Goal: Information Seeking & Learning: Check status

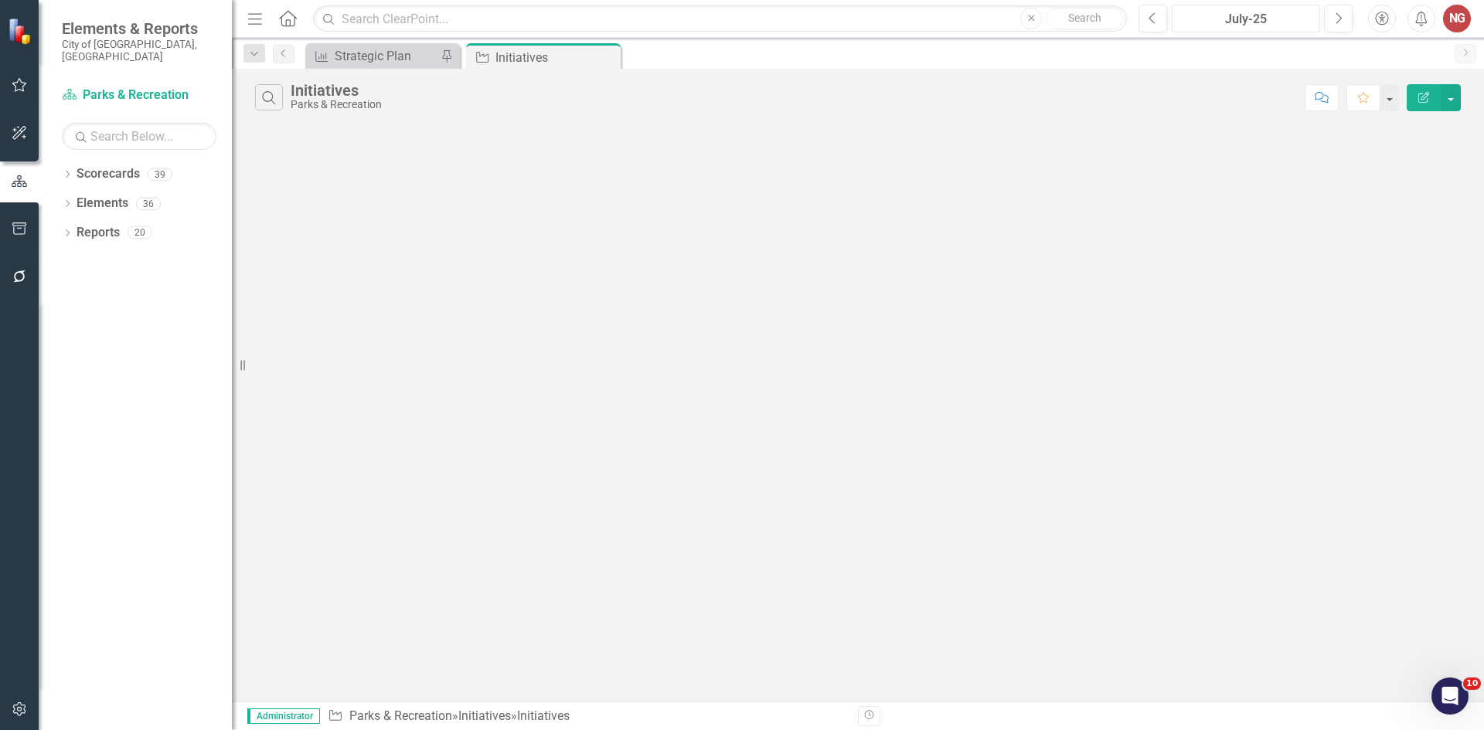
click at [1247, 21] on div "July-25" at bounding box center [1246, 19] width 138 height 19
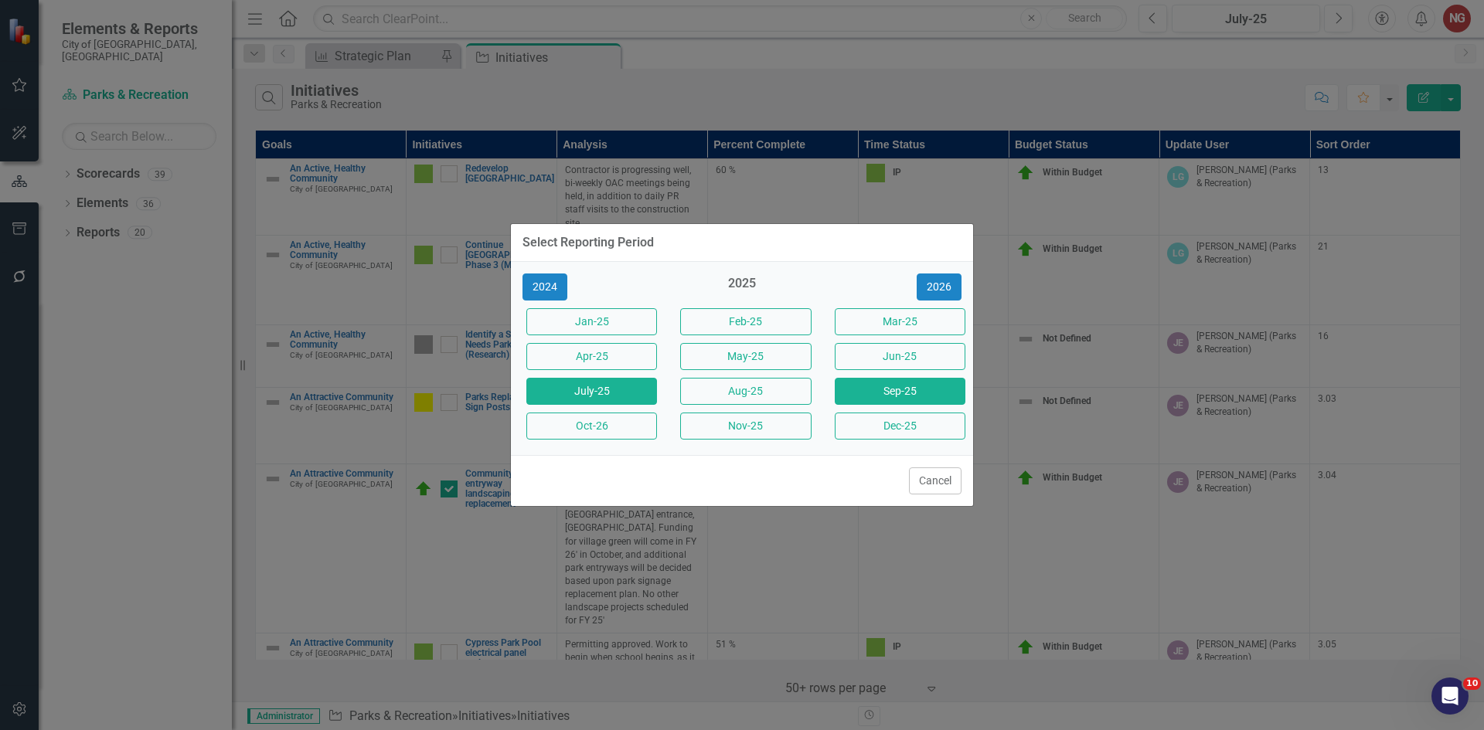
click at [862, 388] on button "Sep-25" at bounding box center [900, 391] width 131 height 27
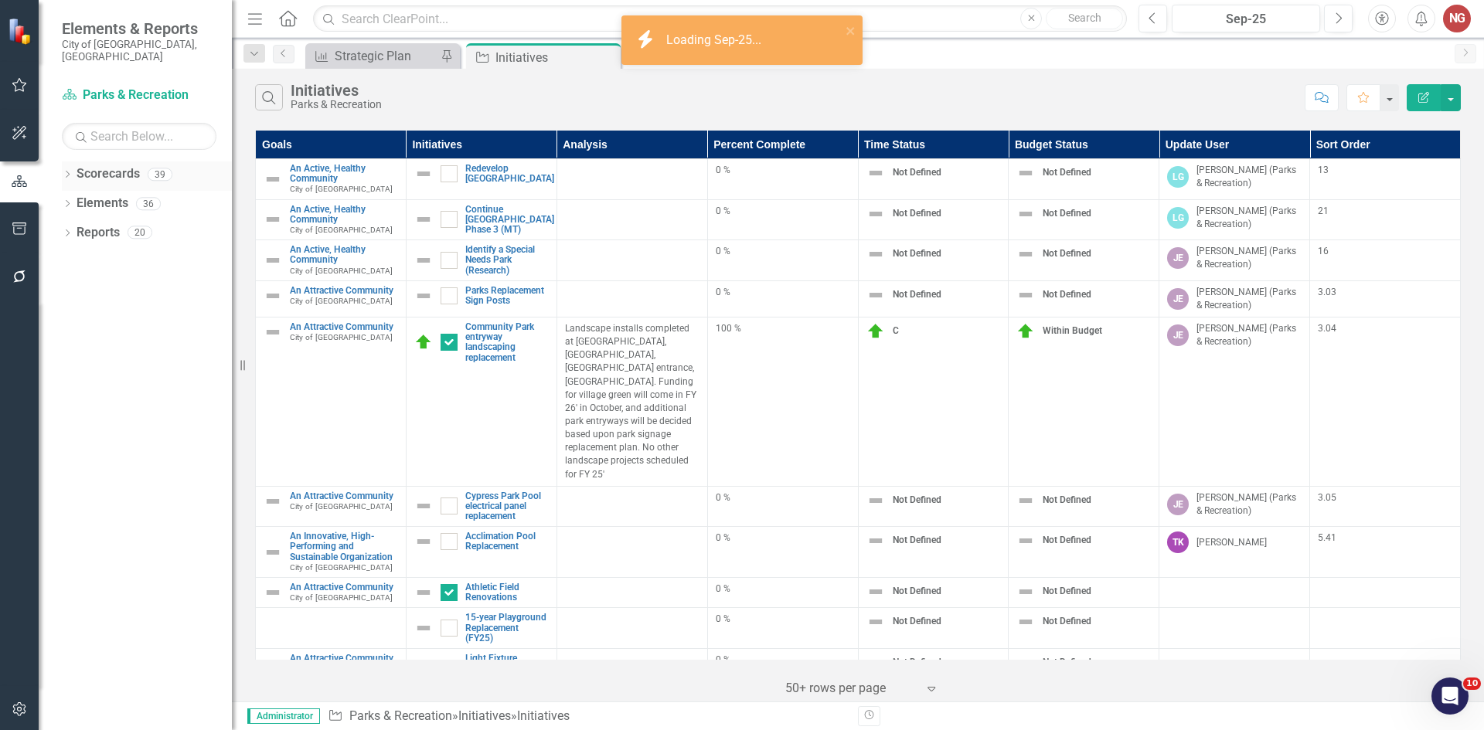
click at [65, 170] on div "Dropdown" at bounding box center [67, 176] width 11 height 13
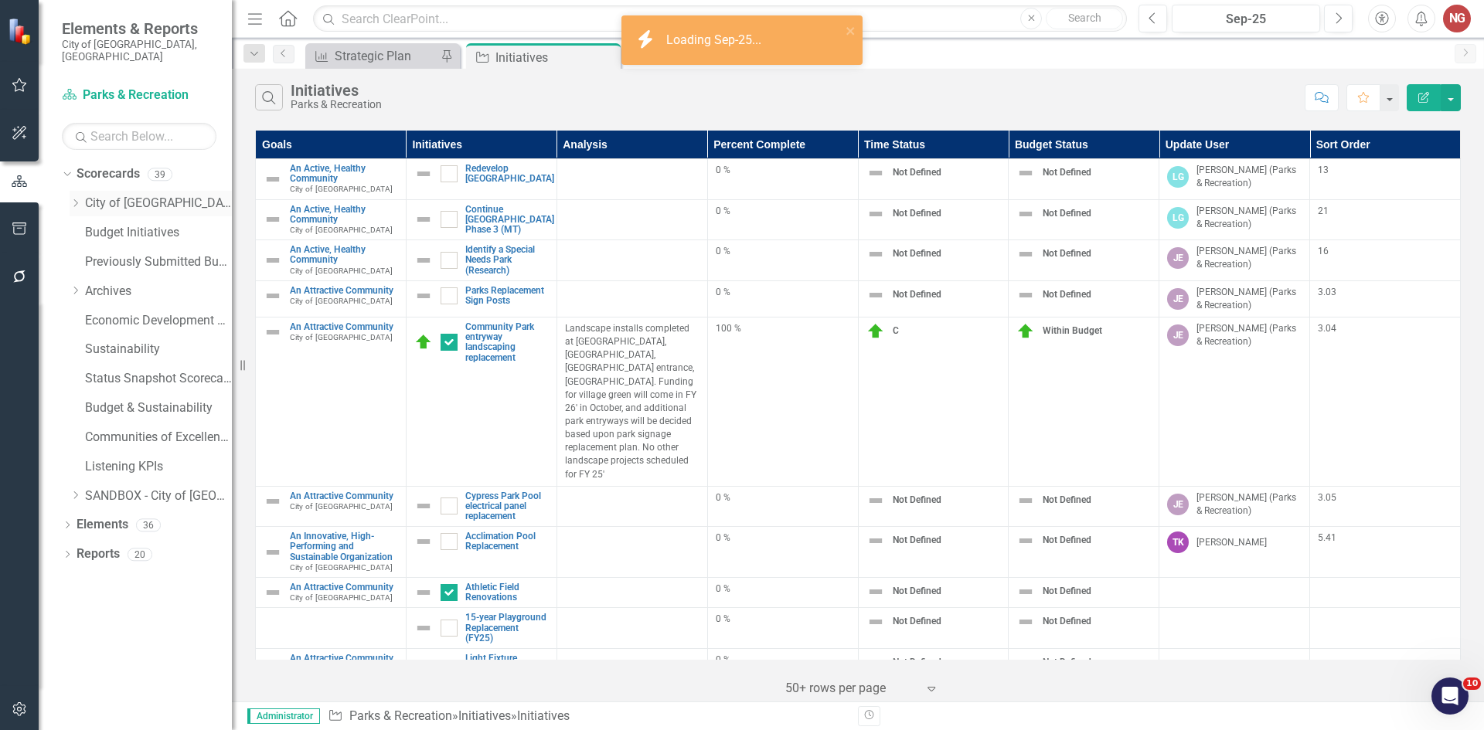
click at [90, 195] on link "City of [GEOGRAPHIC_DATA]" at bounding box center [158, 204] width 147 height 18
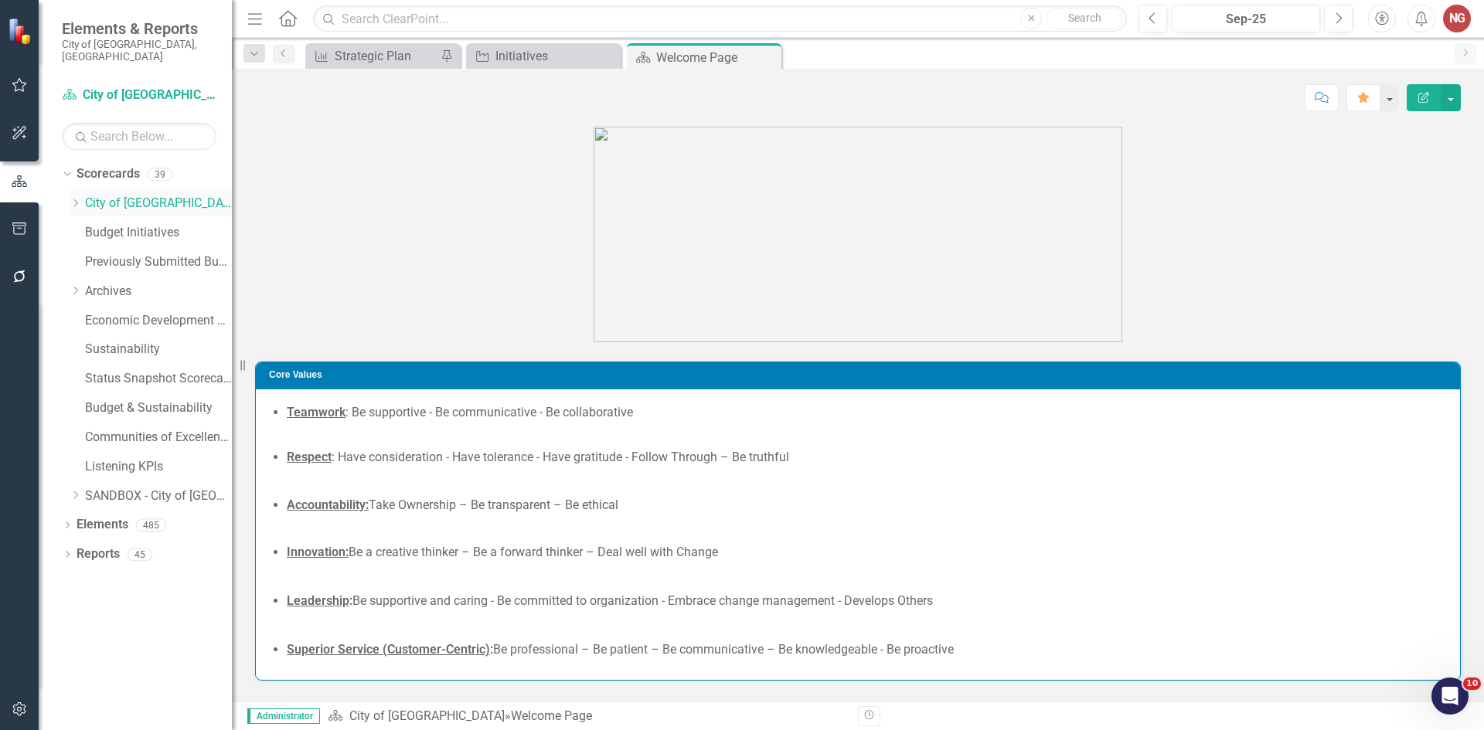
click at [72, 199] on icon "Dropdown" at bounding box center [76, 203] width 12 height 9
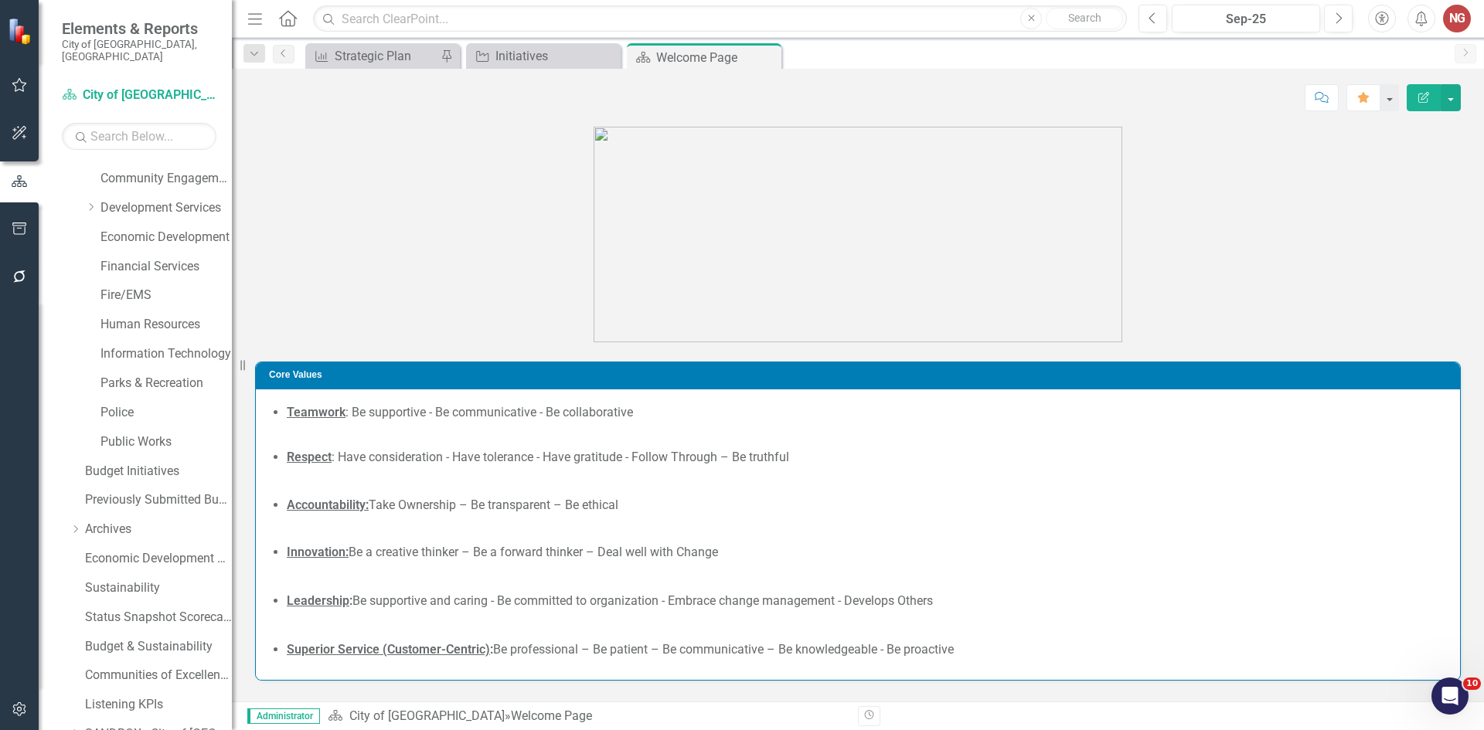
scroll to position [296, 0]
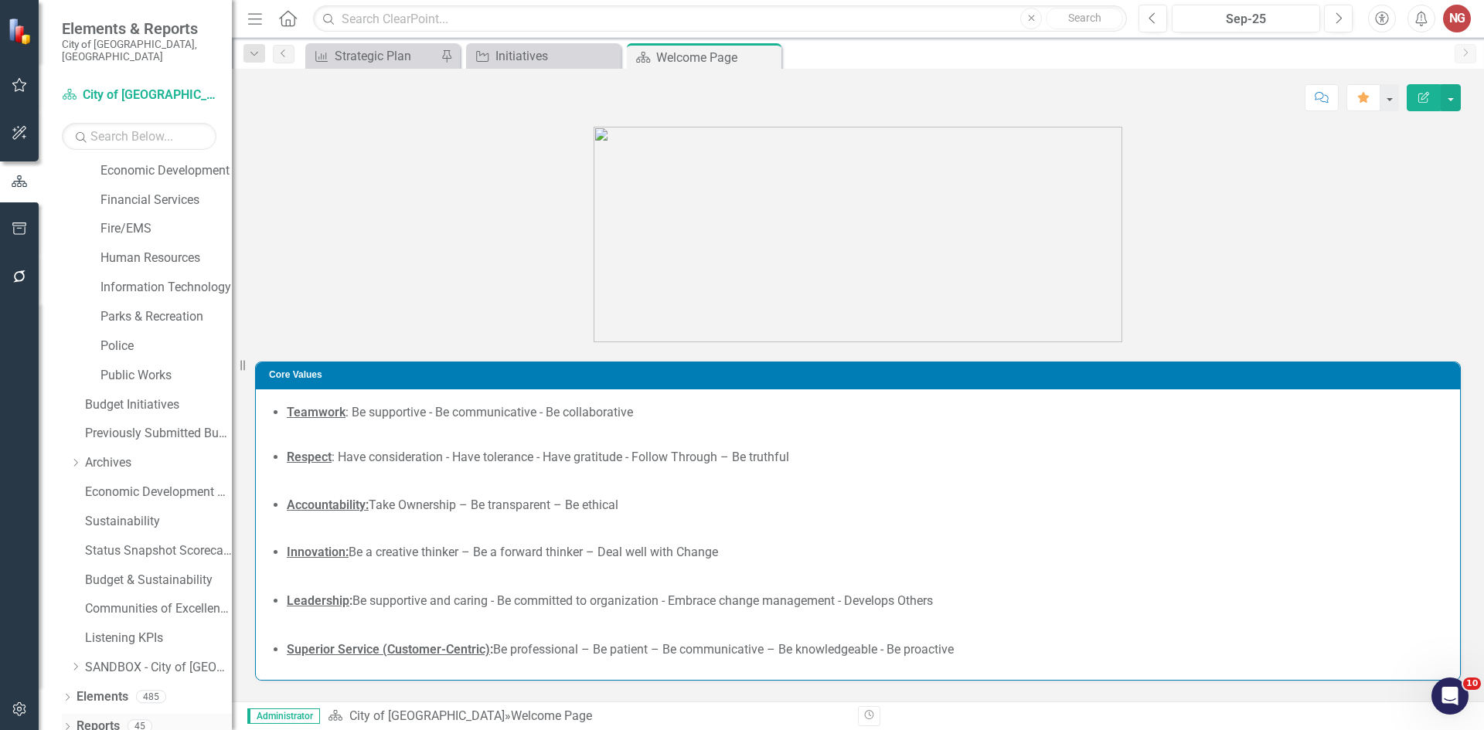
click at [70, 722] on div "Dropdown" at bounding box center [67, 728] width 11 height 13
click at [90, 718] on link "Reports" at bounding box center [97, 727] width 43 height 18
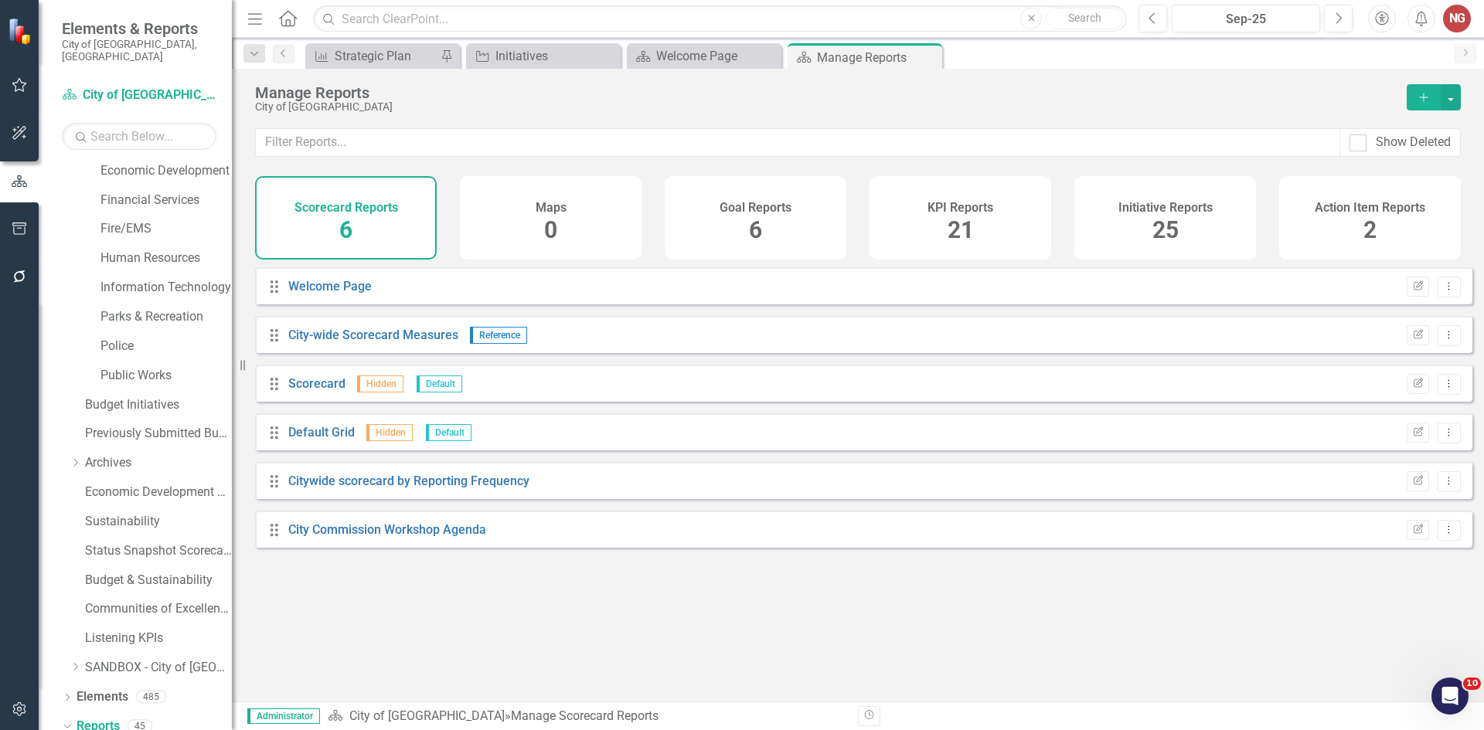
click at [940, 206] on h4 "KPI Reports" at bounding box center [960, 208] width 66 height 14
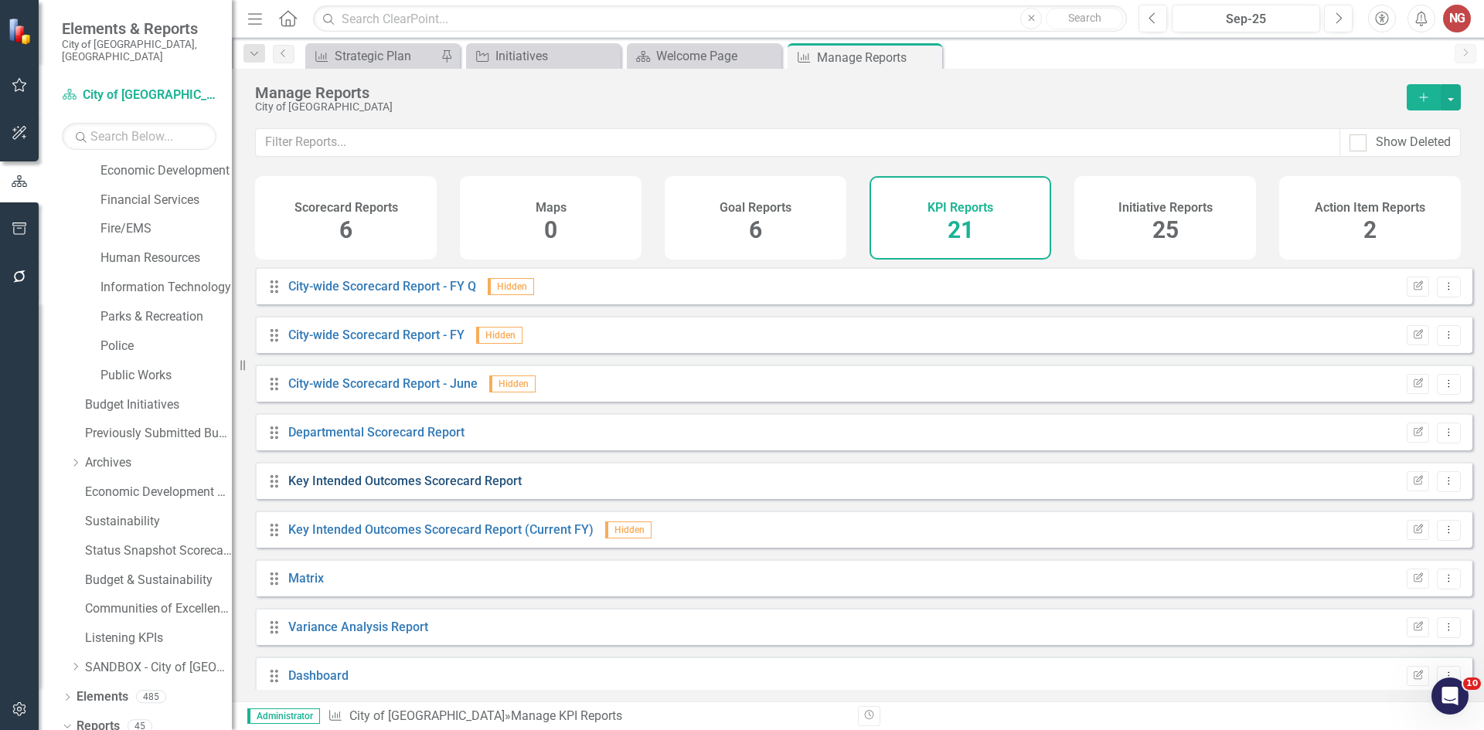
click at [321, 488] on link "Key Intended Outcomes Scorecard Report" at bounding box center [404, 481] width 233 height 15
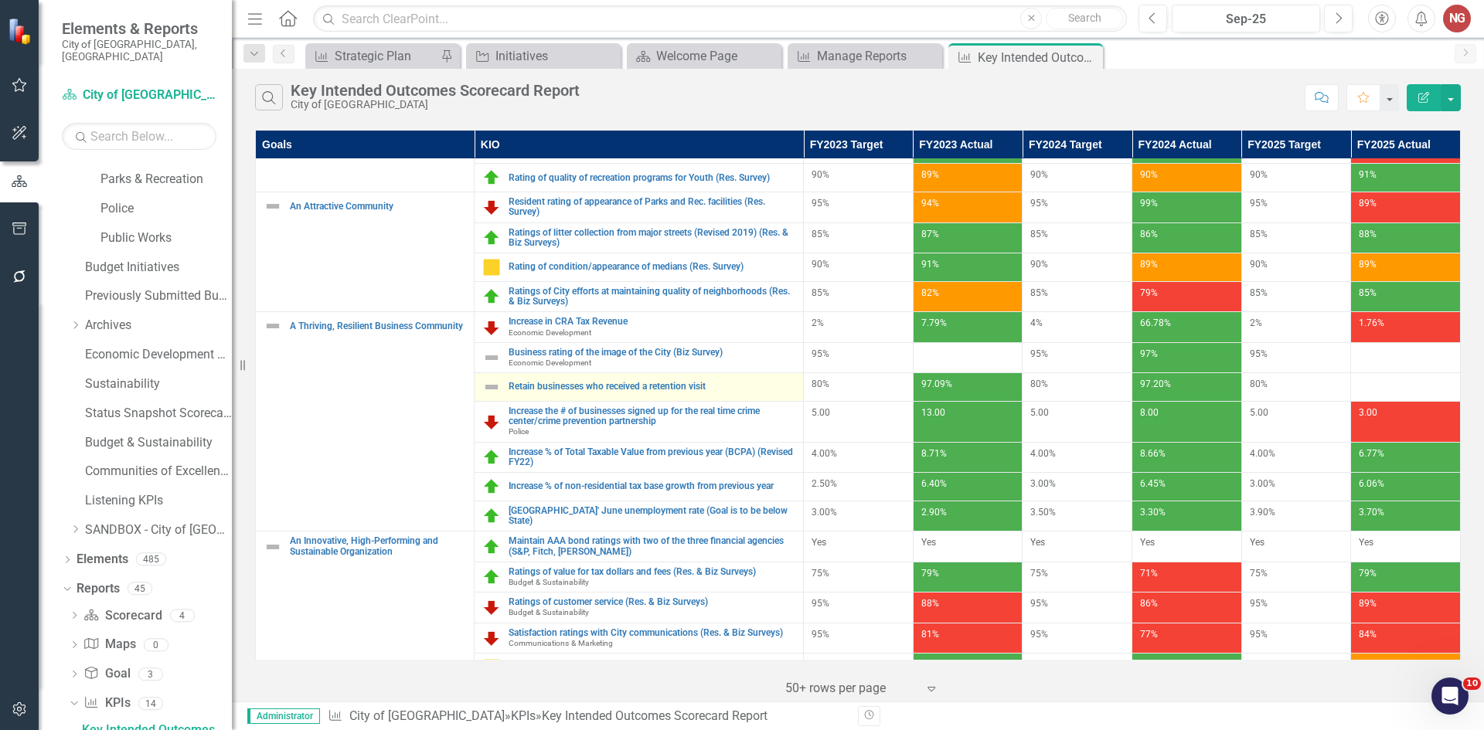
scroll to position [374, 0]
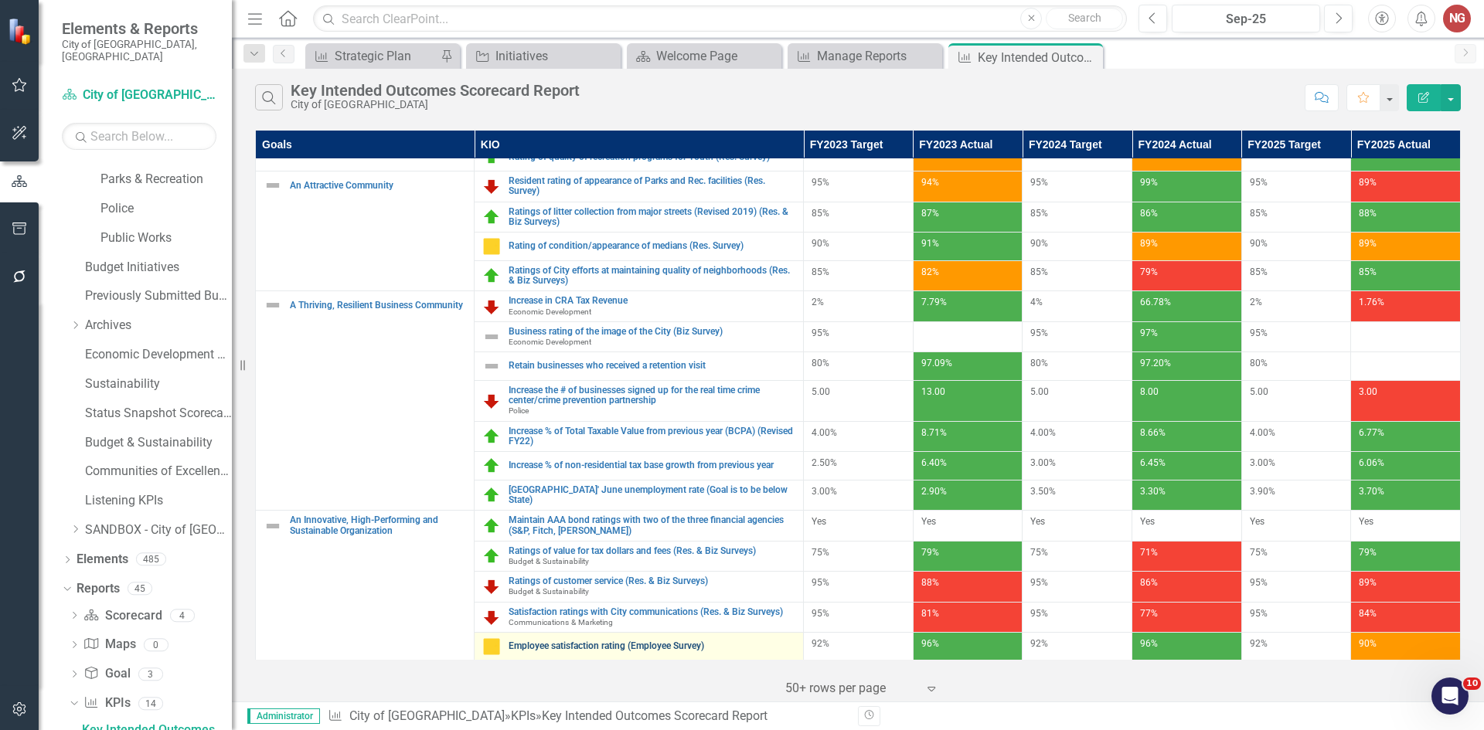
click at [658, 643] on link "Employee satisfaction rating (Employee Survey)" at bounding box center [651, 646] width 287 height 10
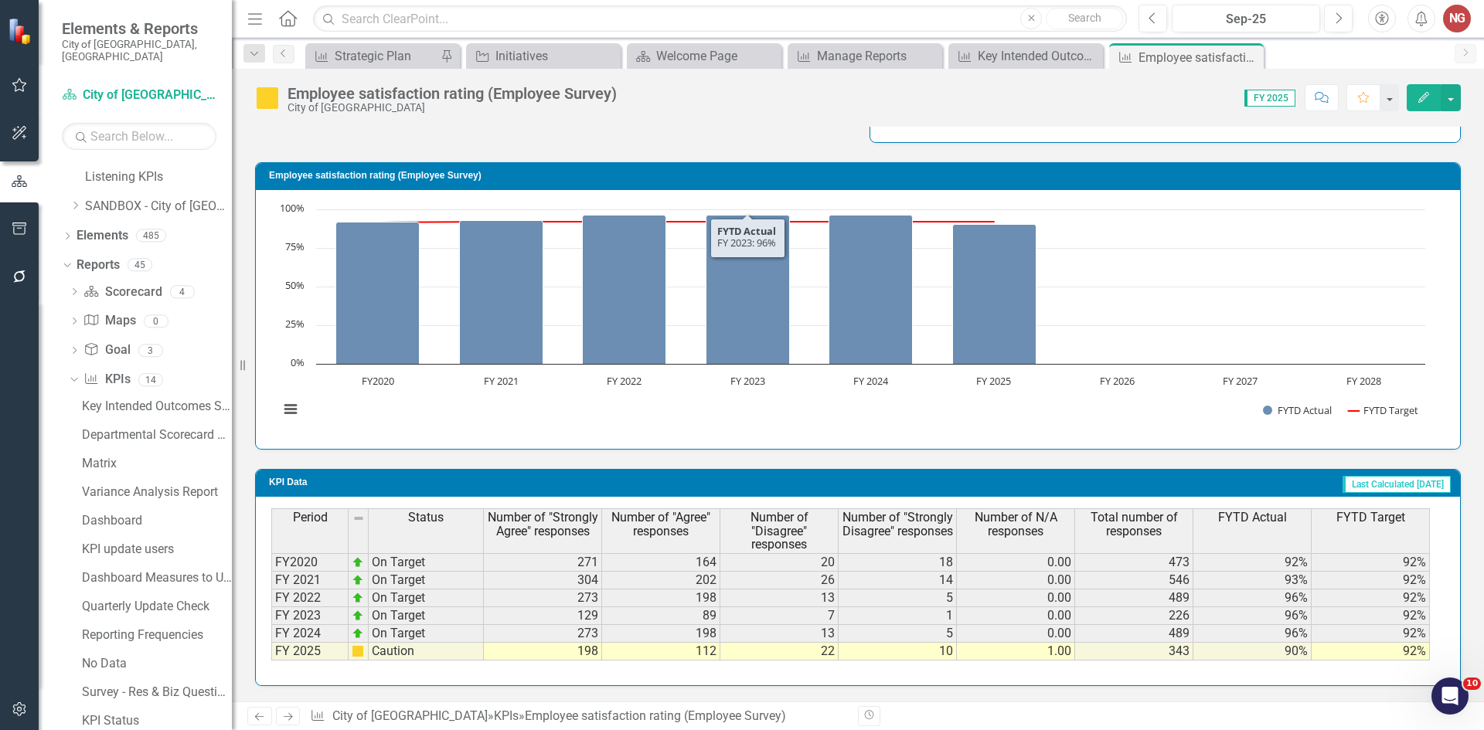
scroll to position [890, 0]
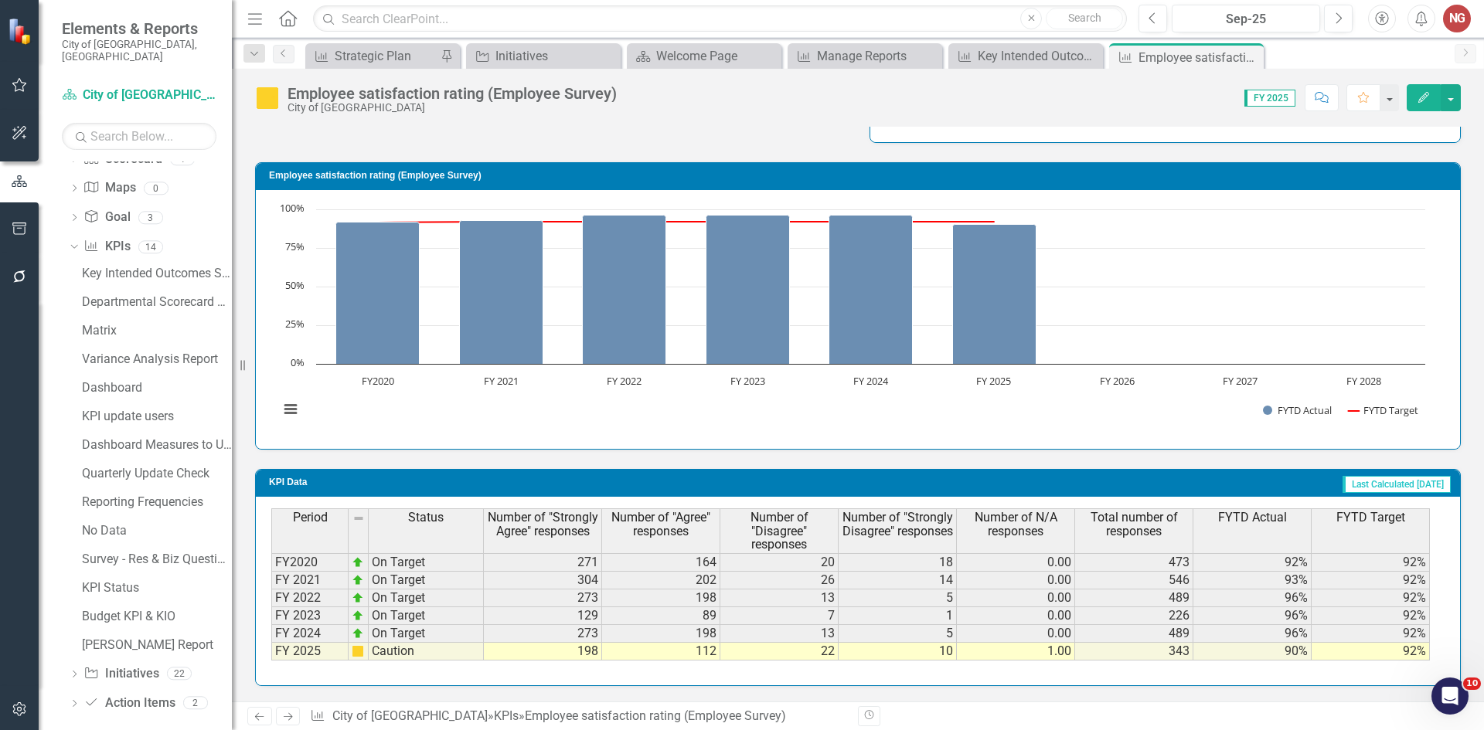
click at [107, 333] on div "Key Intended Outcomes Scorecard Report Departmental Scorecard Report Matrix Var…" at bounding box center [150, 459] width 163 height 396
click at [107, 352] on div "Variance Analysis Report" at bounding box center [157, 359] width 150 height 14
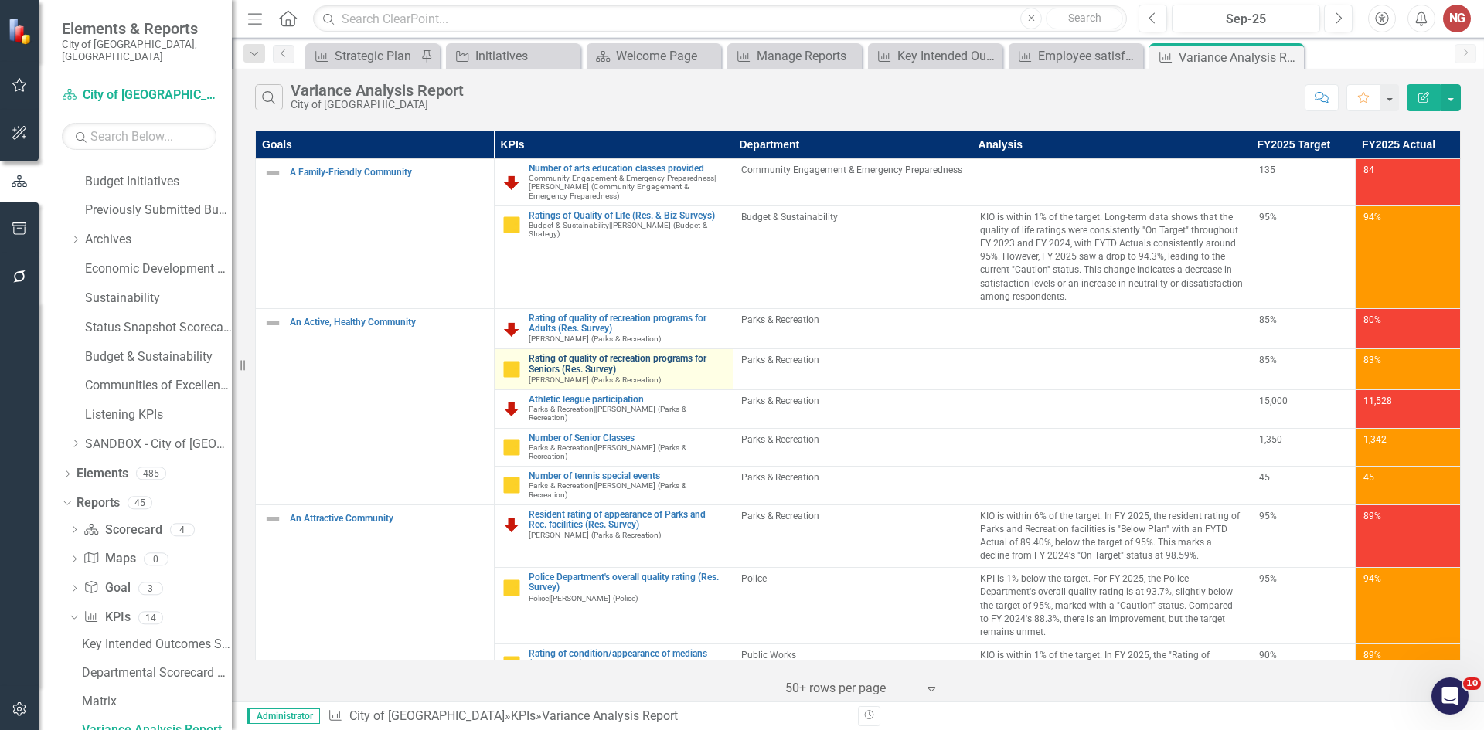
click at [586, 360] on link "Rating of quality of recreation programs for Seniors (Res. Survey)" at bounding box center [627, 364] width 196 height 20
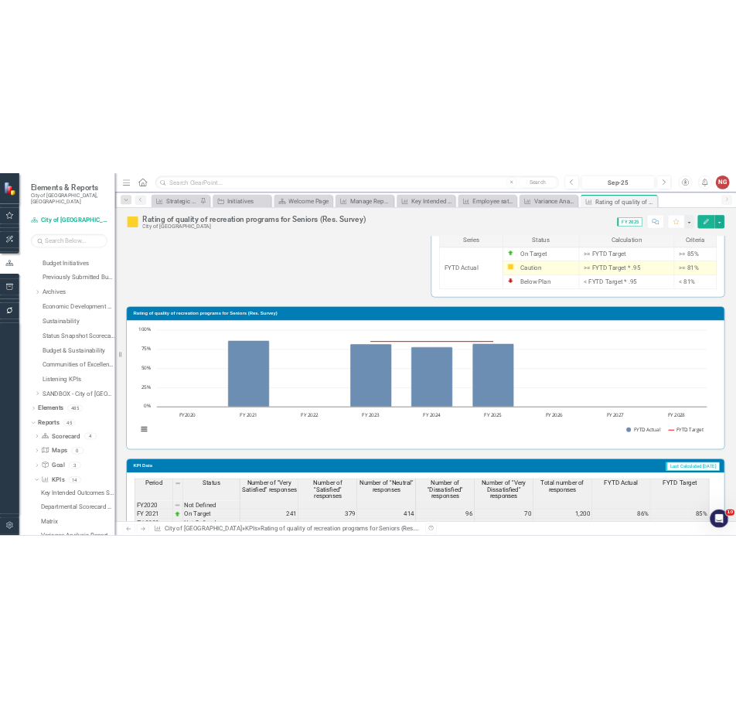
scroll to position [1018, 0]
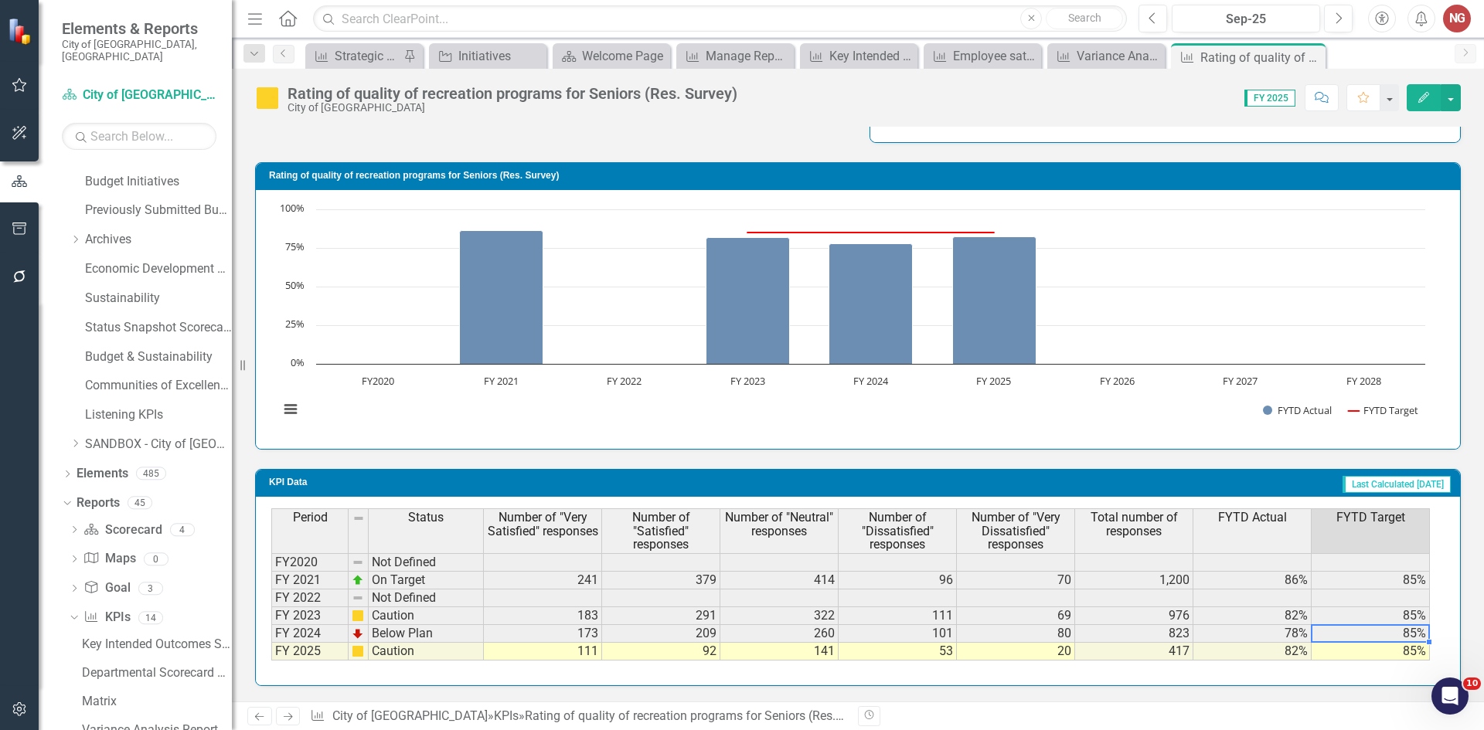
click at [1375, 632] on td "85%" at bounding box center [1370, 634] width 118 height 18
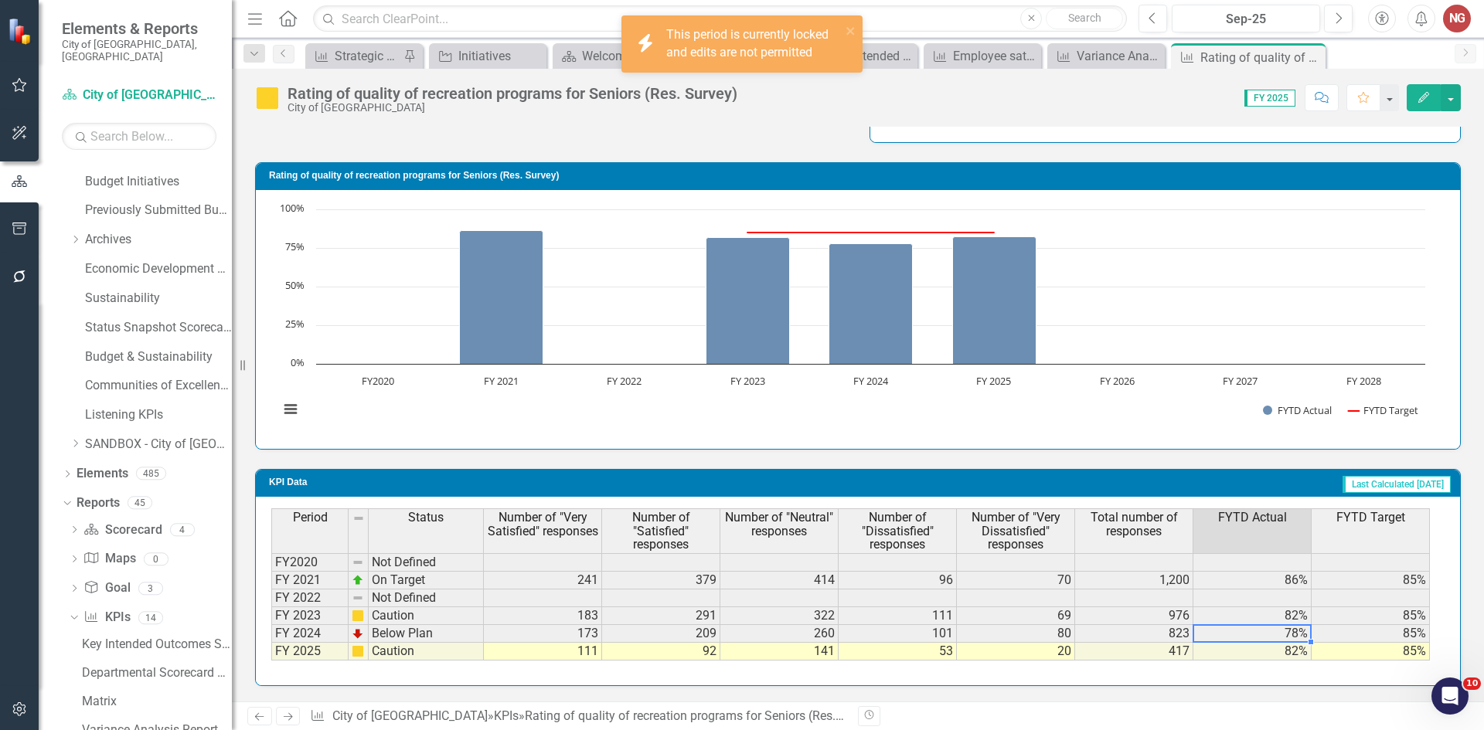
click at [1251, 630] on td "78%" at bounding box center [1252, 634] width 118 height 18
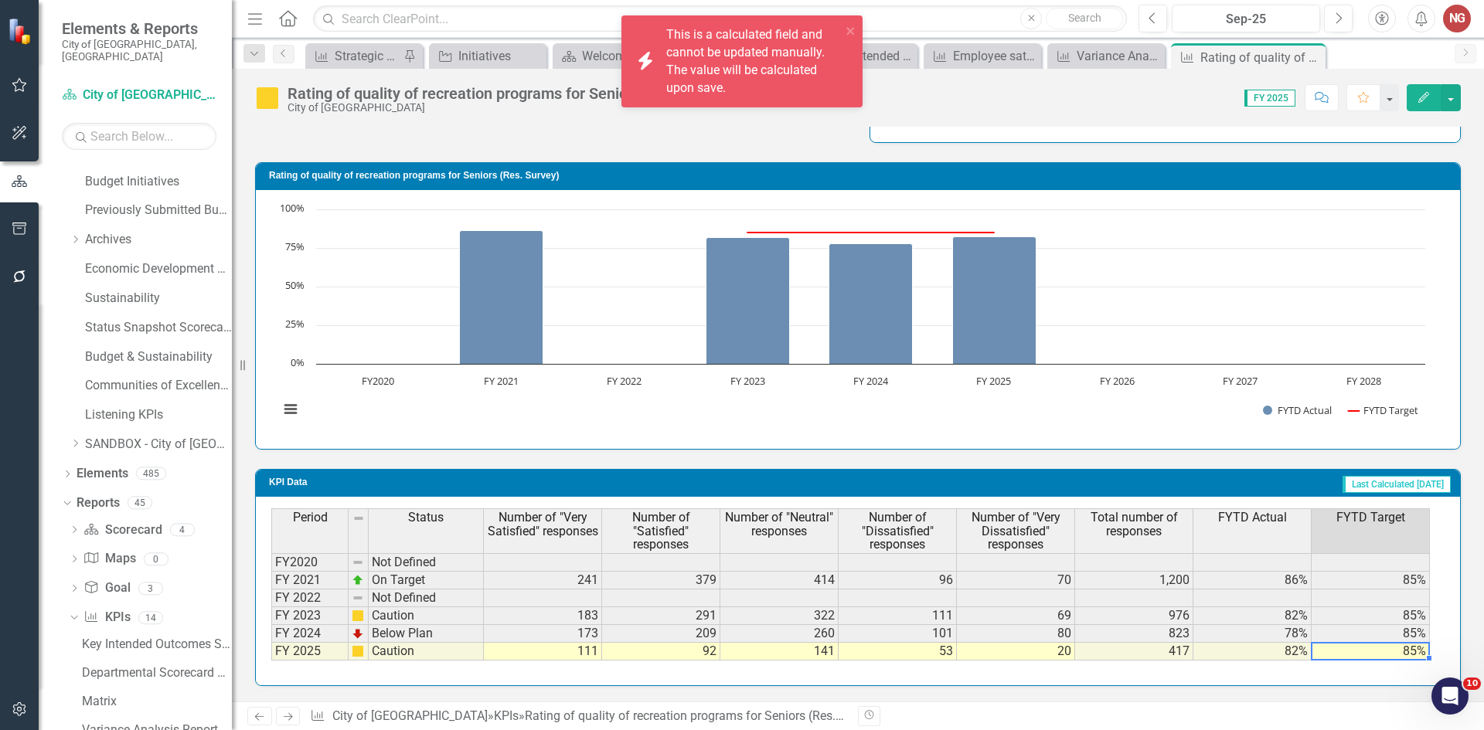
click at [1380, 657] on td "85%" at bounding box center [1370, 652] width 118 height 18
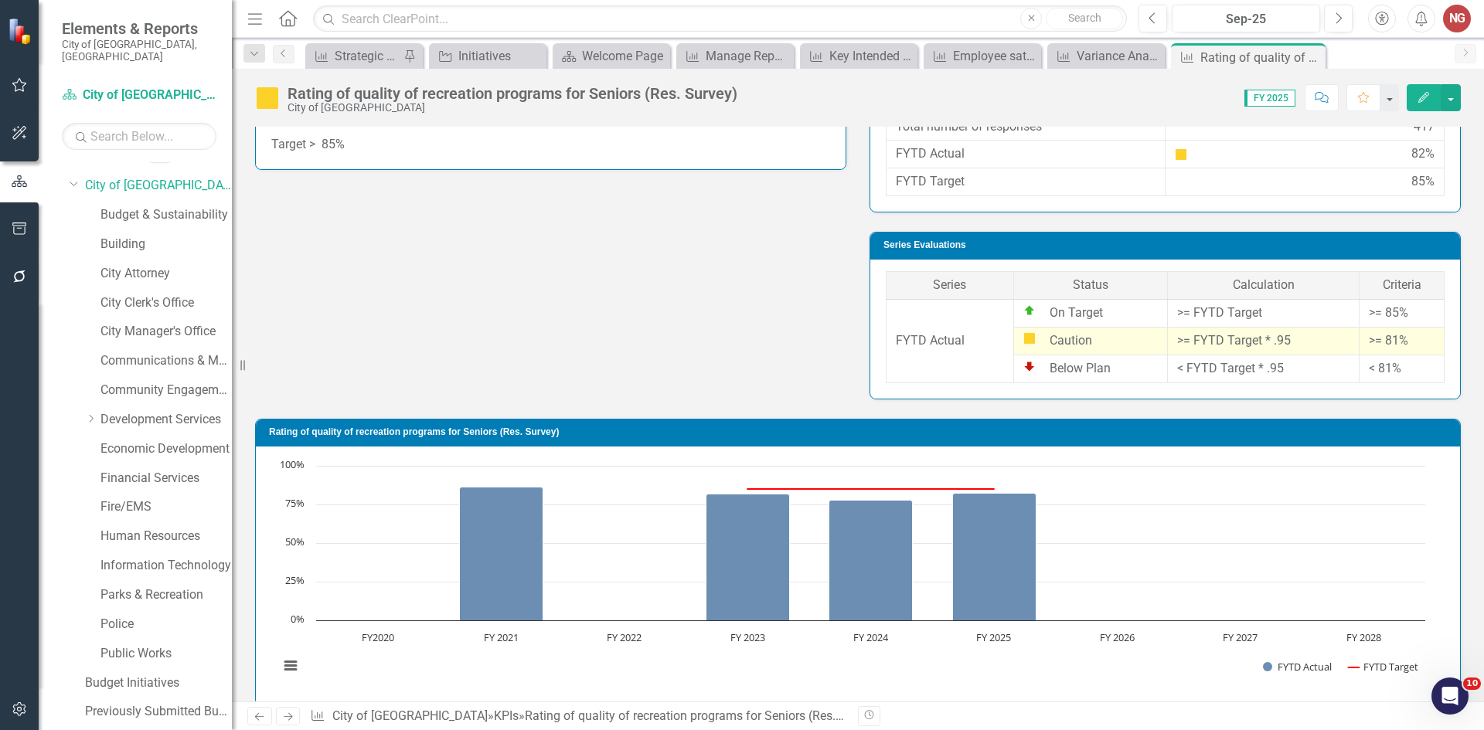
scroll to position [0, 0]
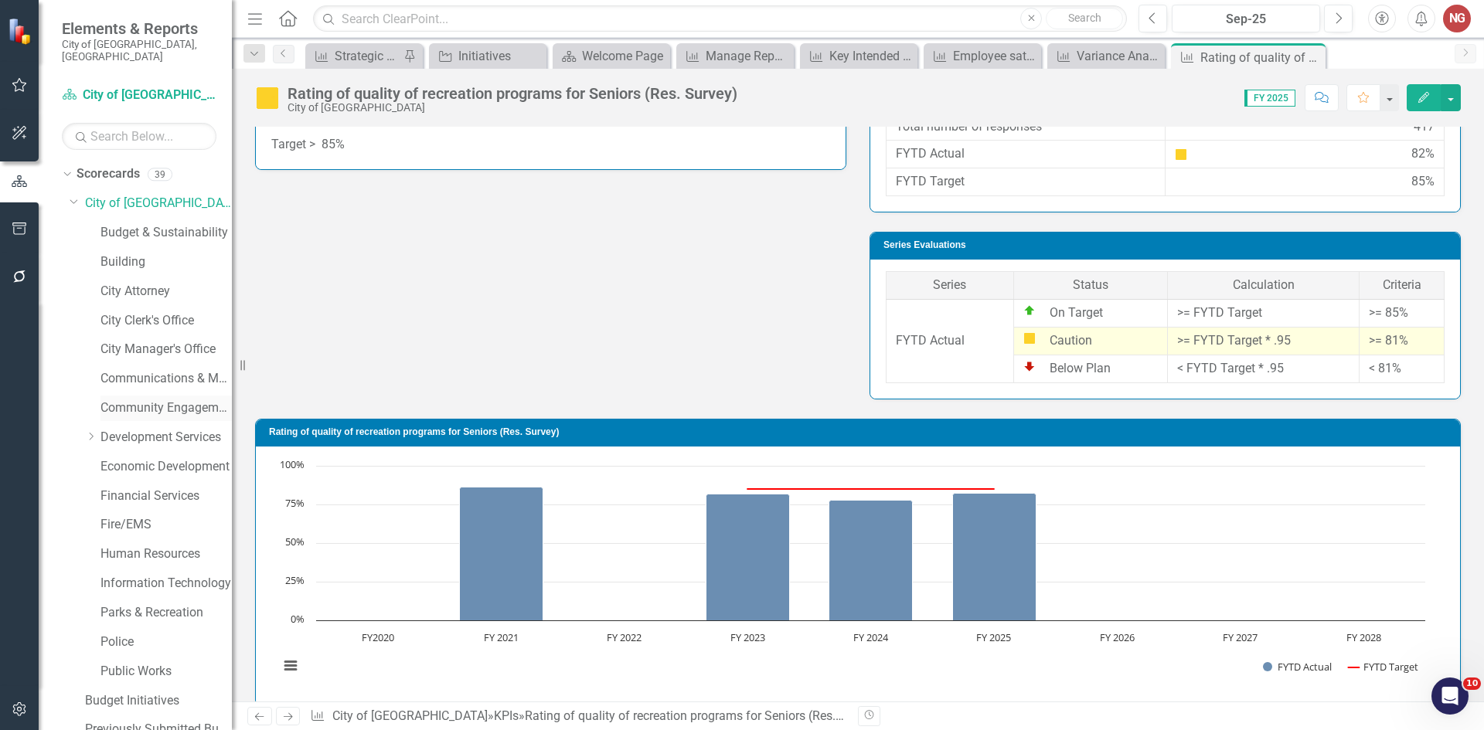
click at [134, 399] on link "Community Engagement & Emergency Preparedness" at bounding box center [165, 408] width 131 height 18
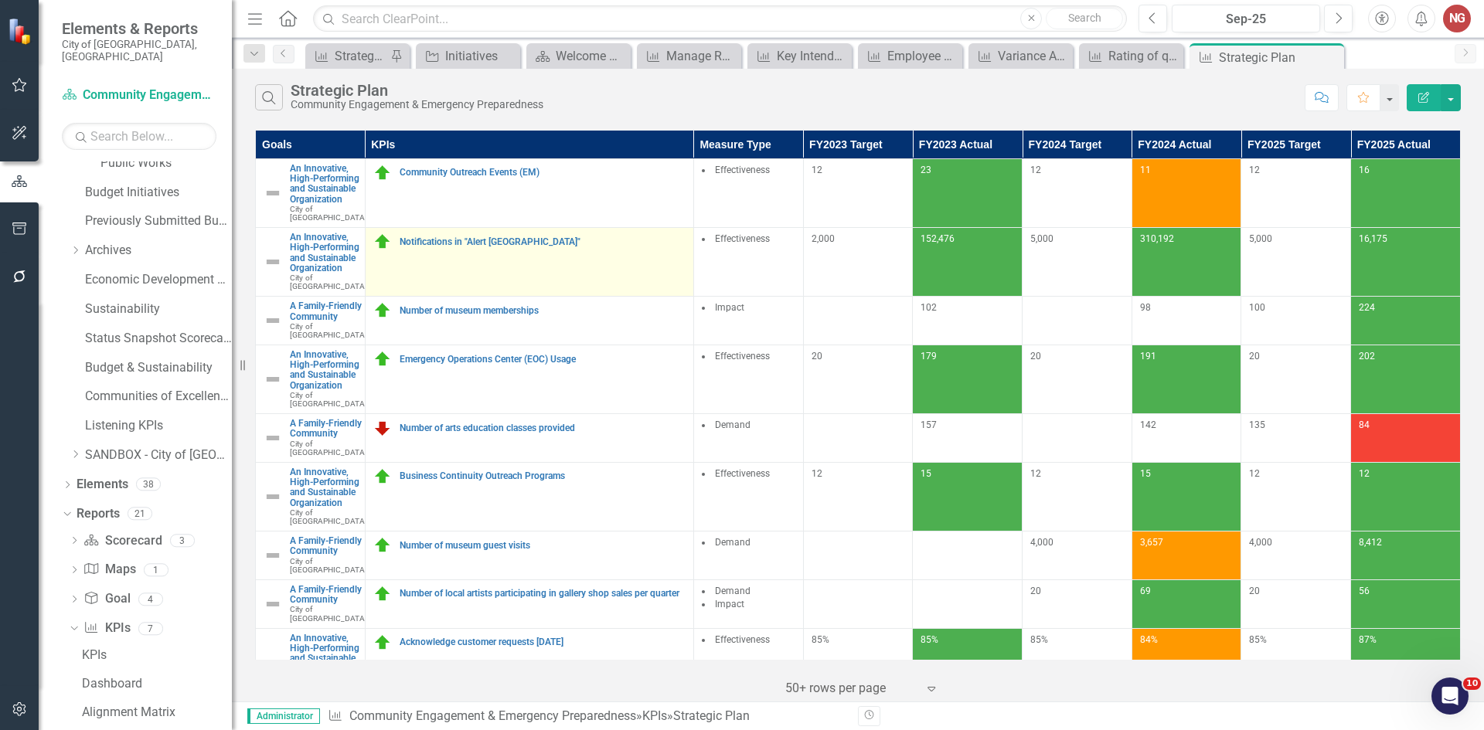
scroll to position [519, 0]
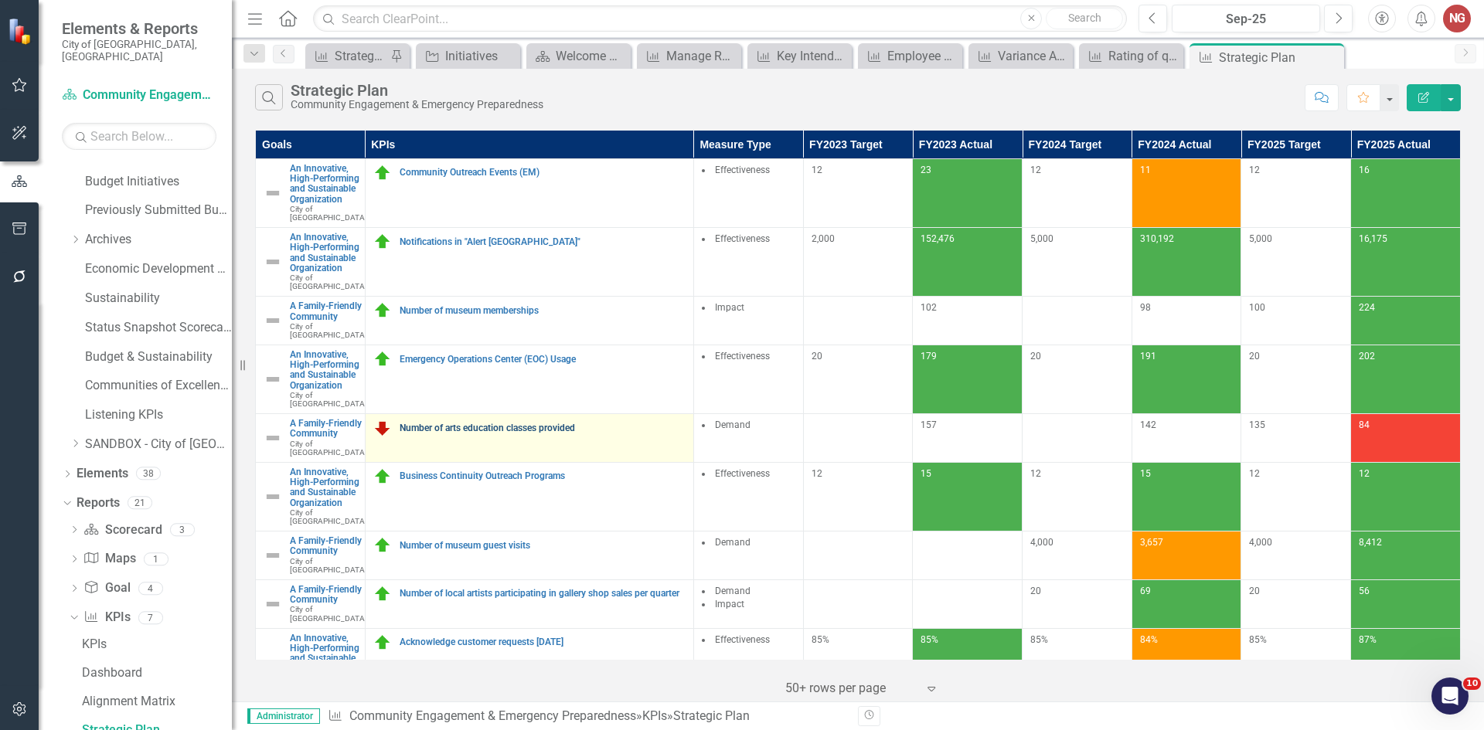
click at [470, 433] on link "Number of arts education classes provided" at bounding box center [542, 428] width 286 height 10
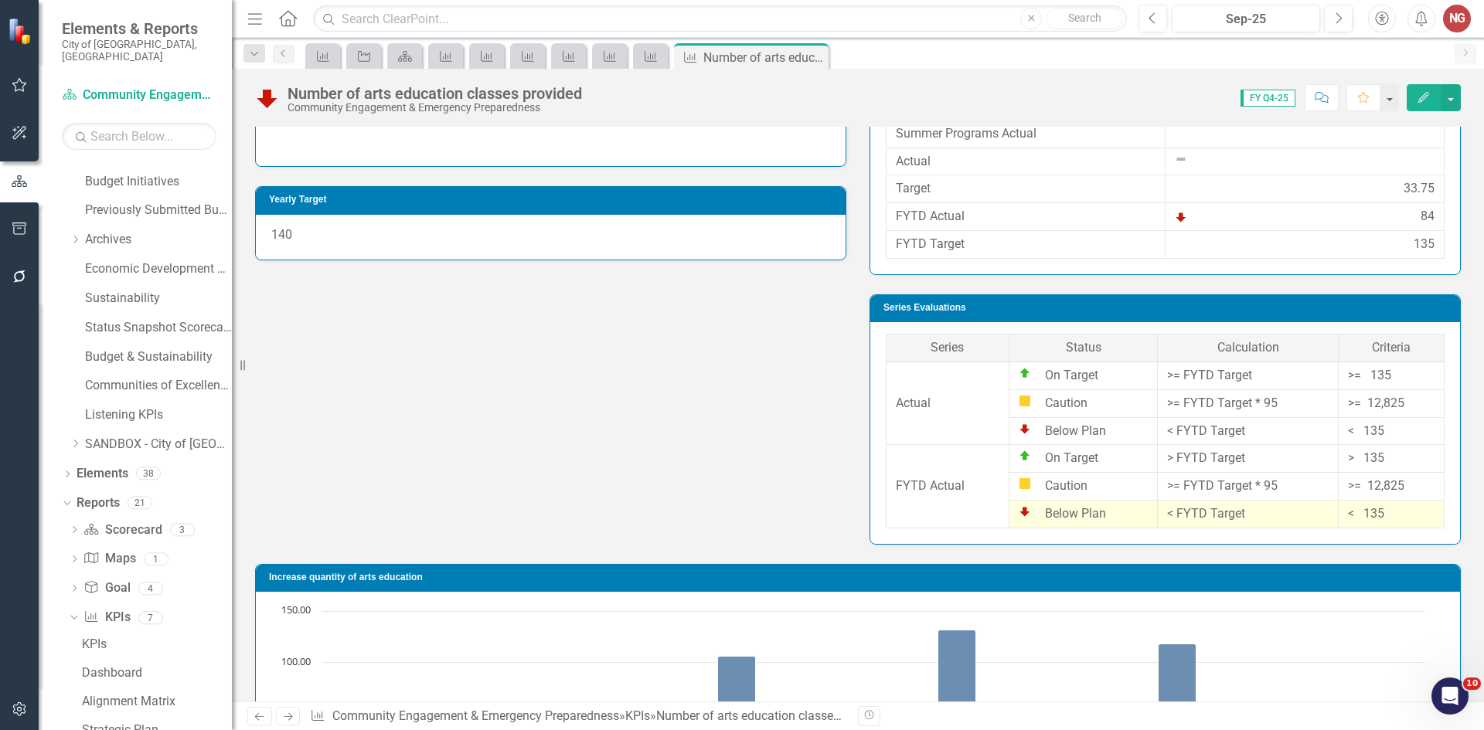
scroll to position [77, 0]
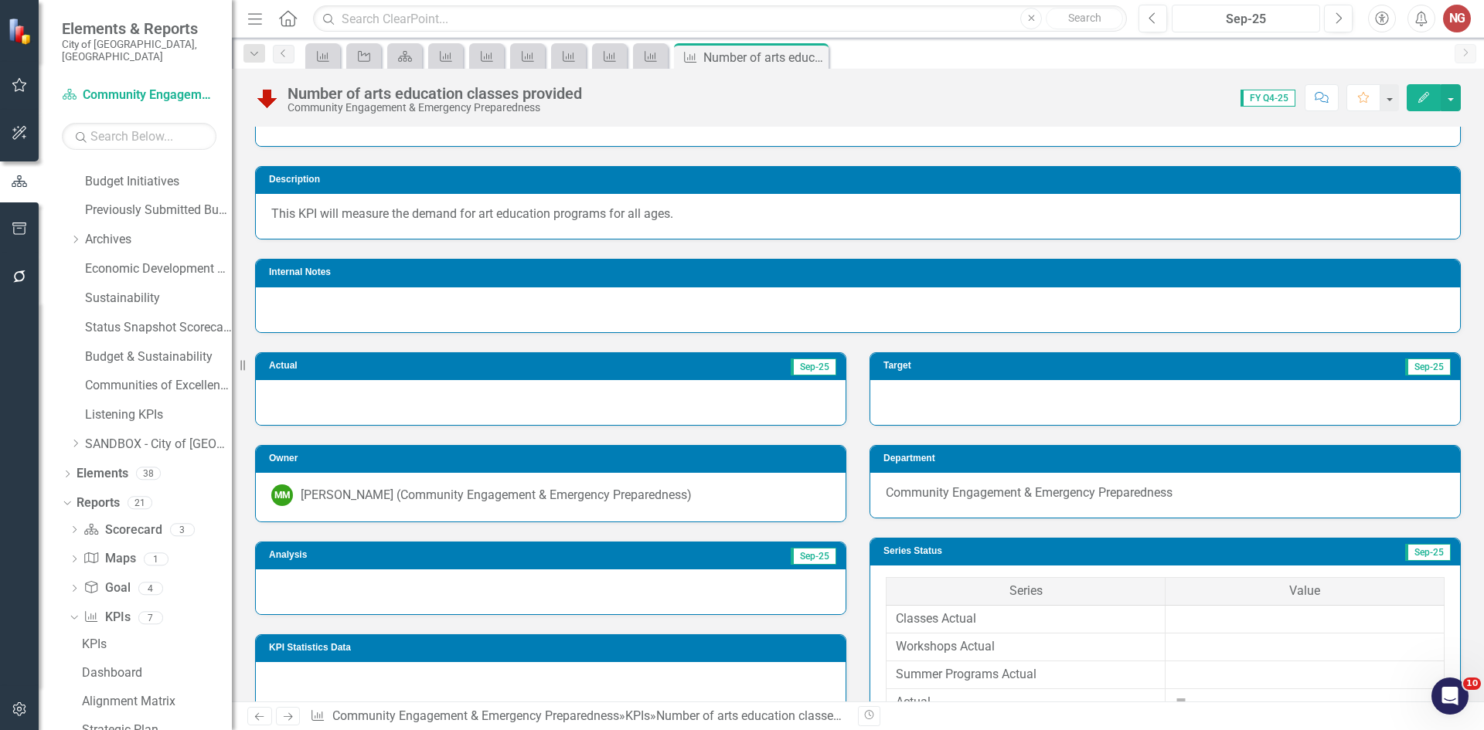
click at [1215, 22] on div "Sep-25" at bounding box center [1246, 19] width 138 height 19
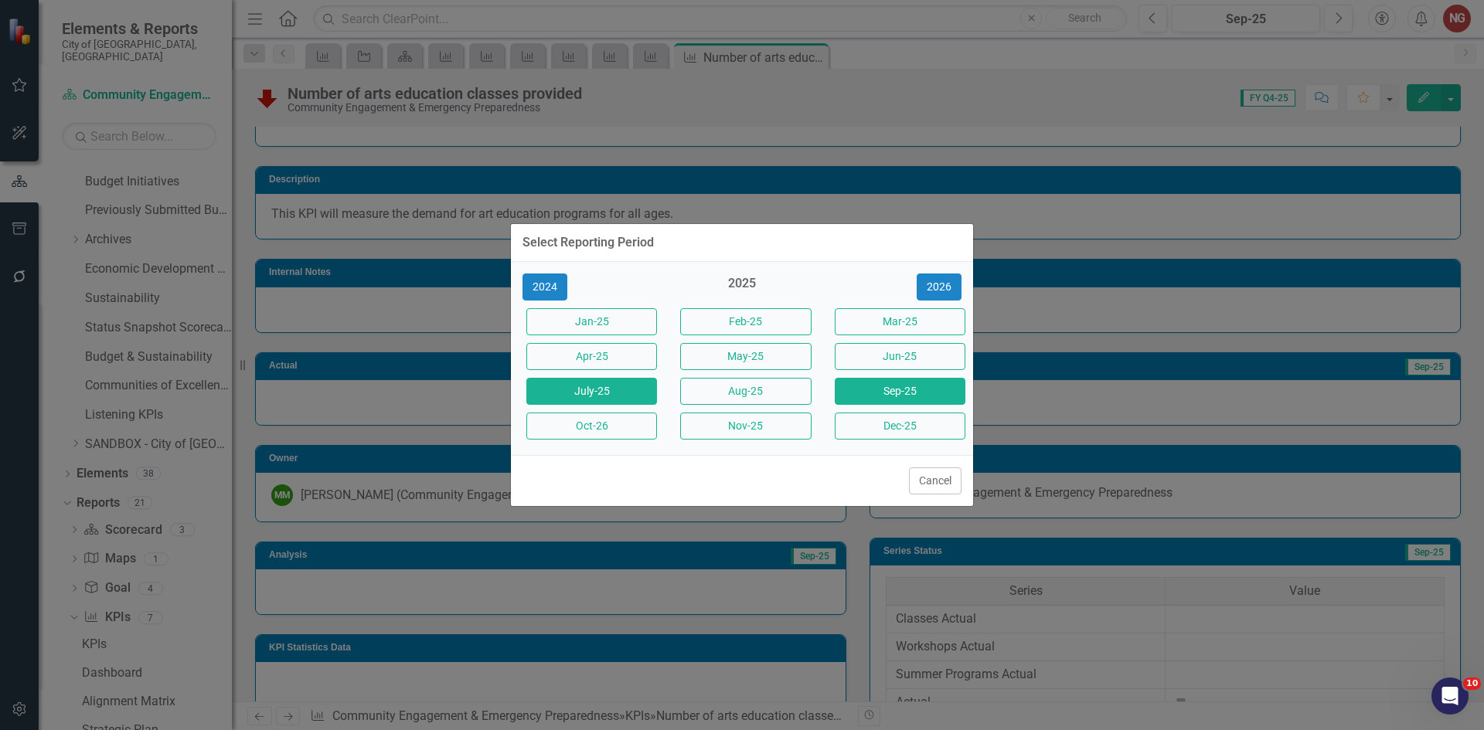
click at [620, 396] on button "July-25" at bounding box center [591, 391] width 131 height 27
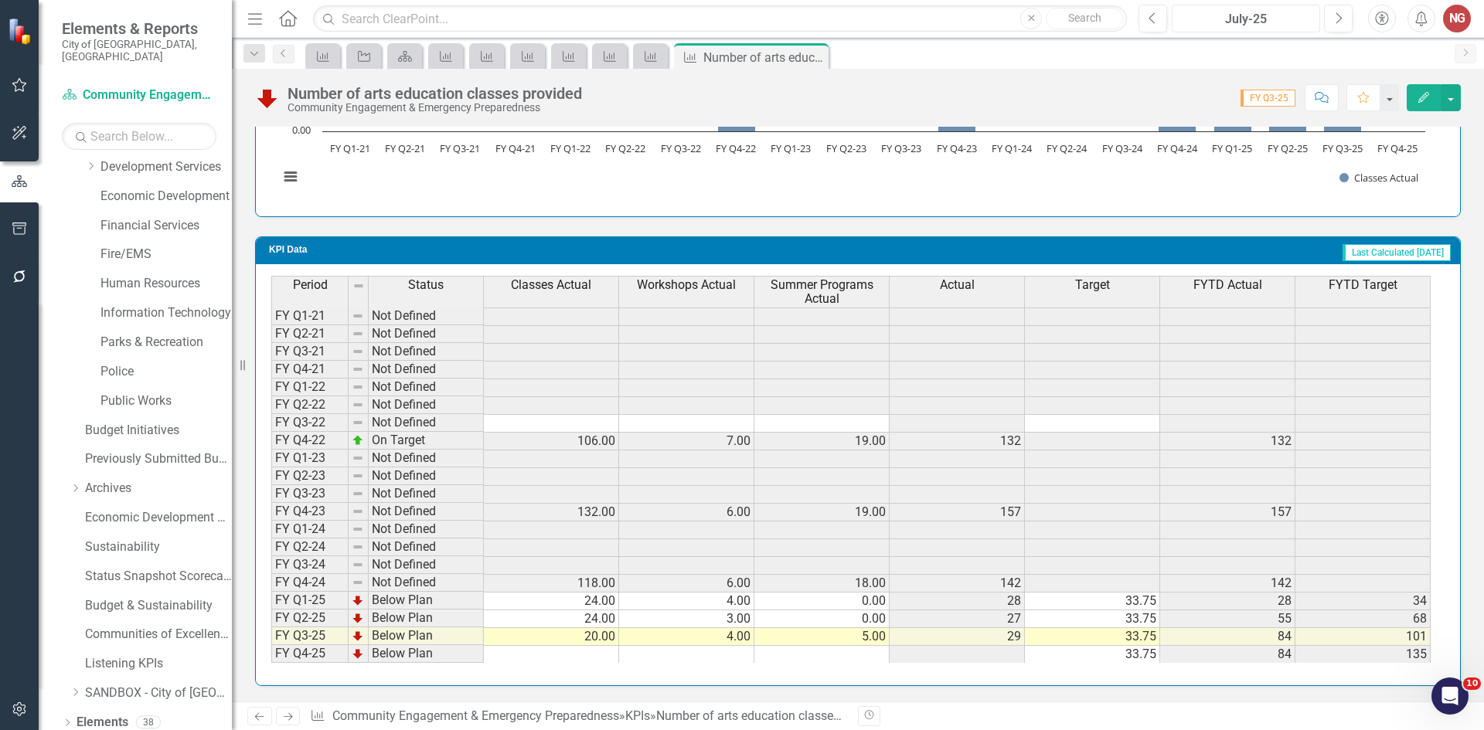
scroll to position [56, 0]
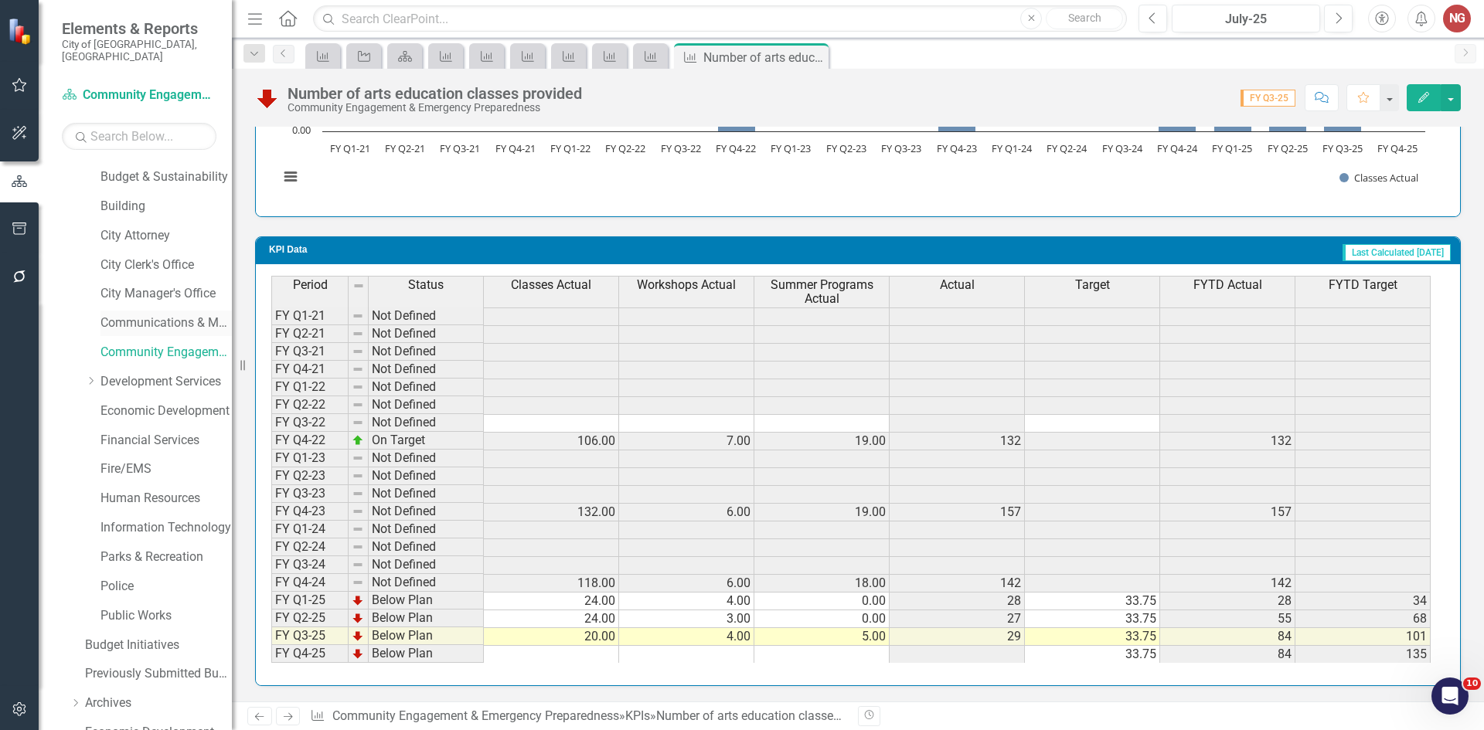
click at [134, 314] on link "Communications & Marketing" at bounding box center [165, 323] width 131 height 18
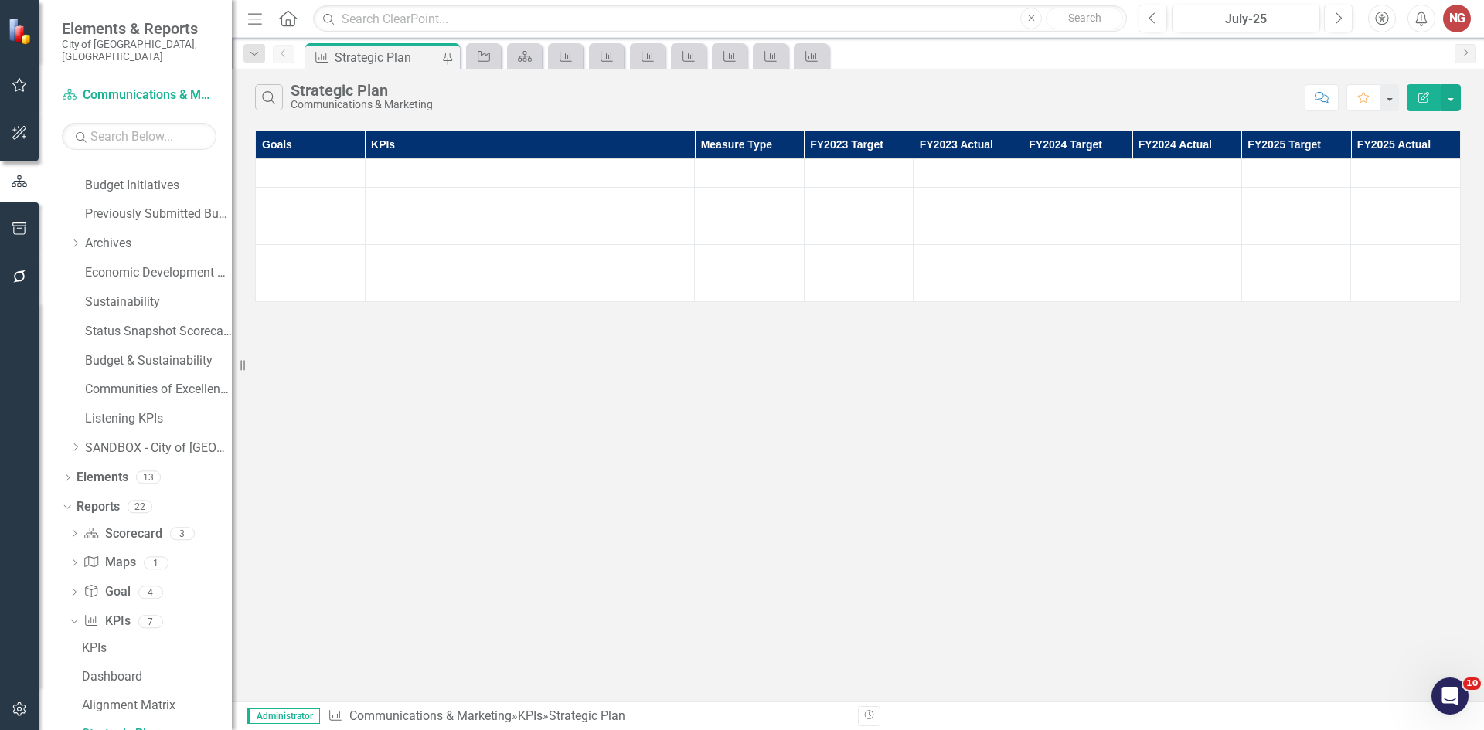
scroll to position [519, 0]
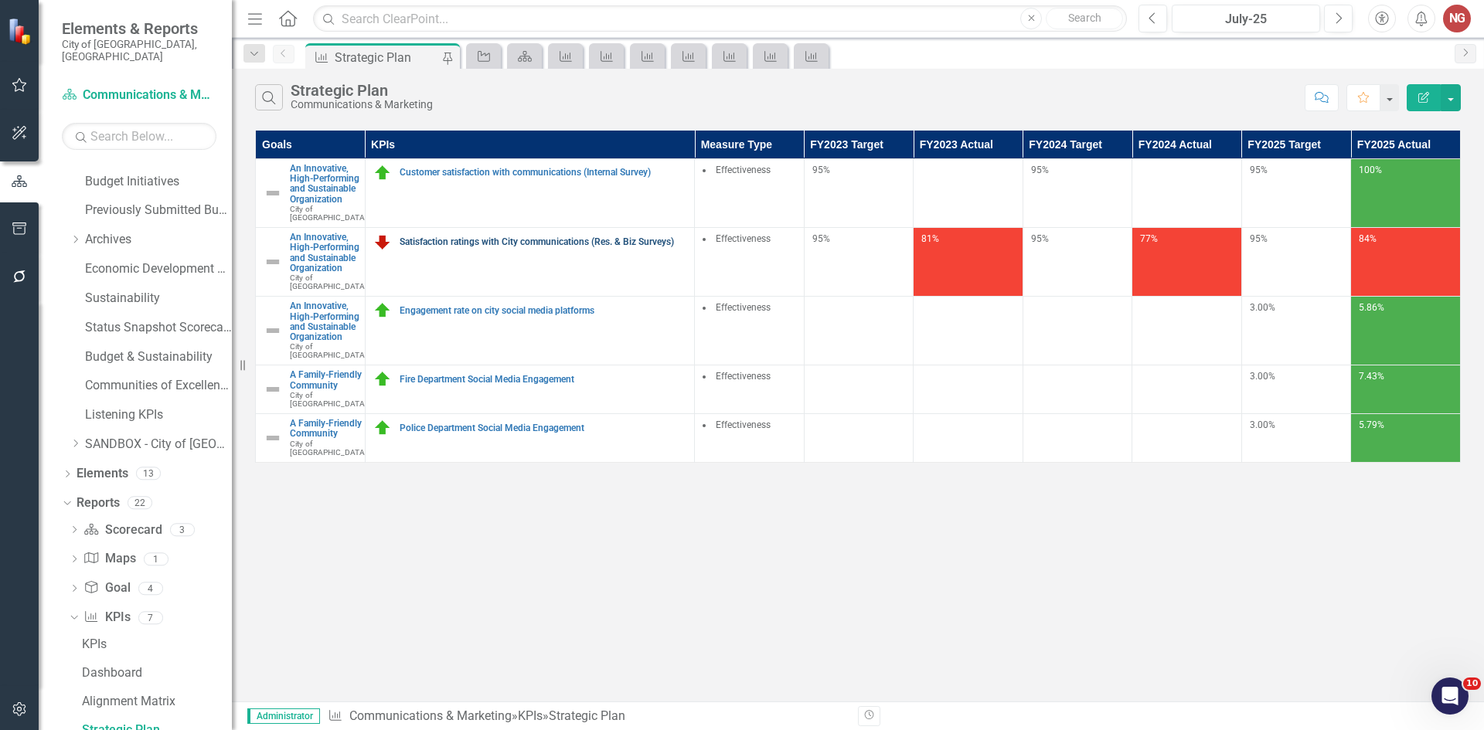
click at [476, 247] on link "Satisfaction ratings with City communications (Res. & Biz Surveys)" at bounding box center [542, 242] width 287 height 10
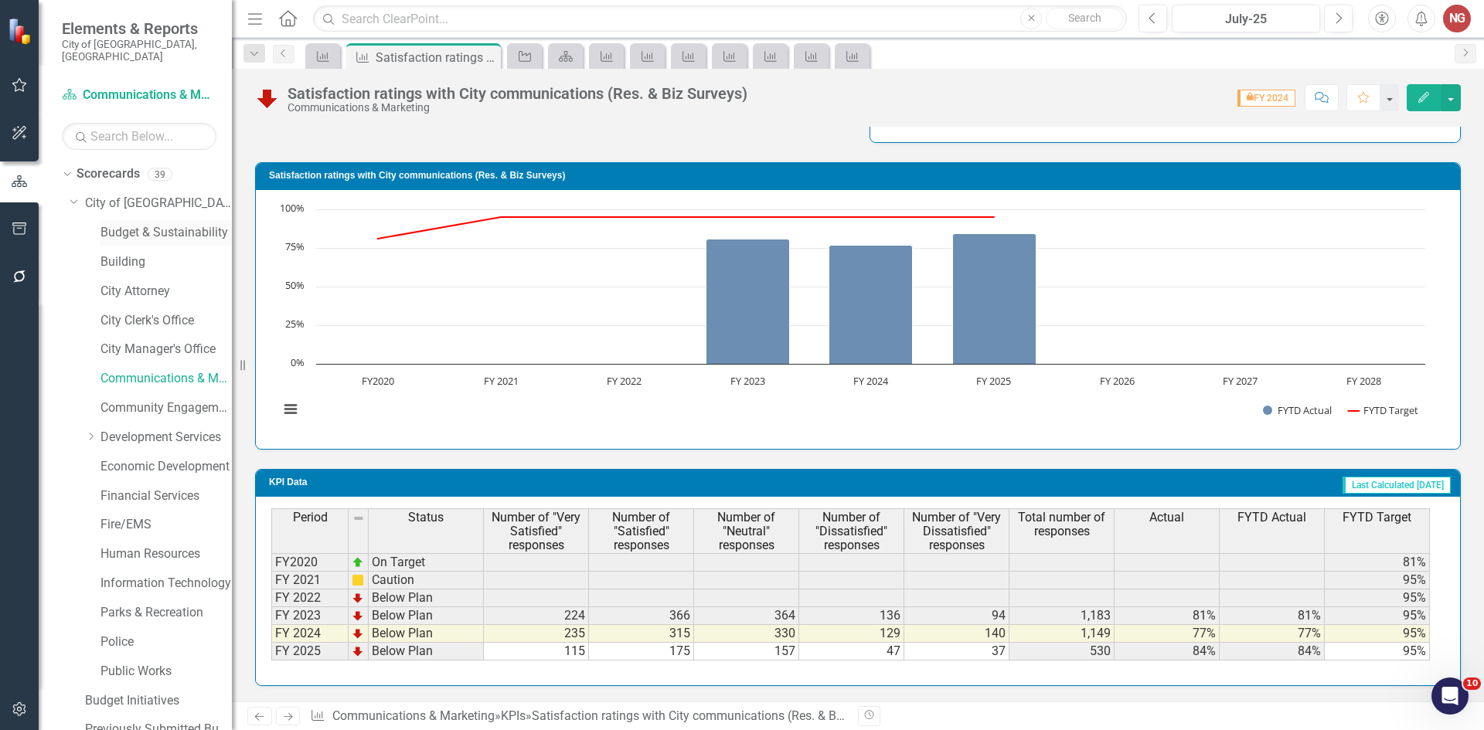
click at [123, 224] on link "Budget & Sustainability" at bounding box center [165, 233] width 131 height 18
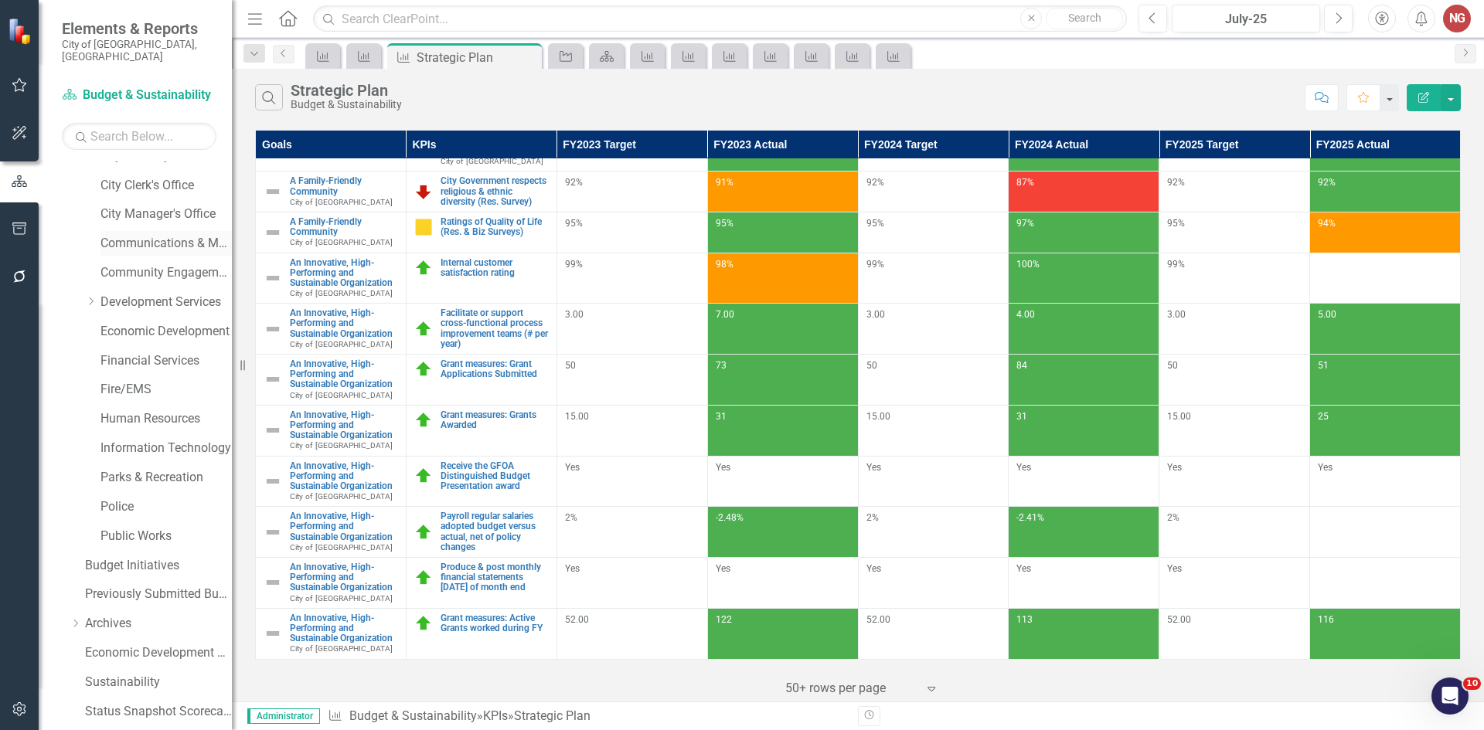
scroll to position [133, 0]
click at [121, 413] on link "Human Resources" at bounding box center [165, 422] width 131 height 18
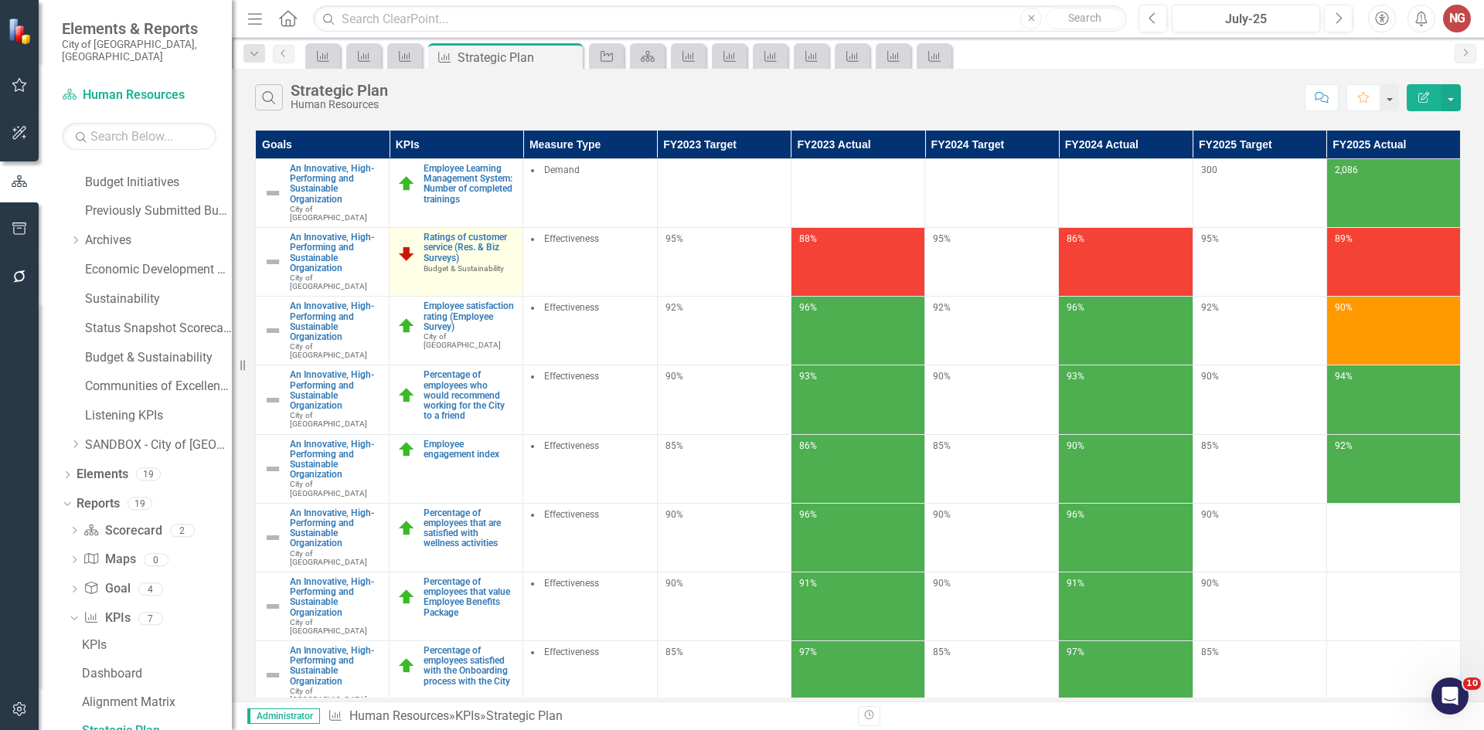
scroll to position [519, 0]
click at [523, 228] on td "Ratings of customer service (Res. & Biz Surveys) Budget & Sustainability Link M…" at bounding box center [456, 262] width 134 height 69
click at [515, 233] on link "Ratings of customer service (Res. & Biz Surveys)" at bounding box center [468, 248] width 91 height 31
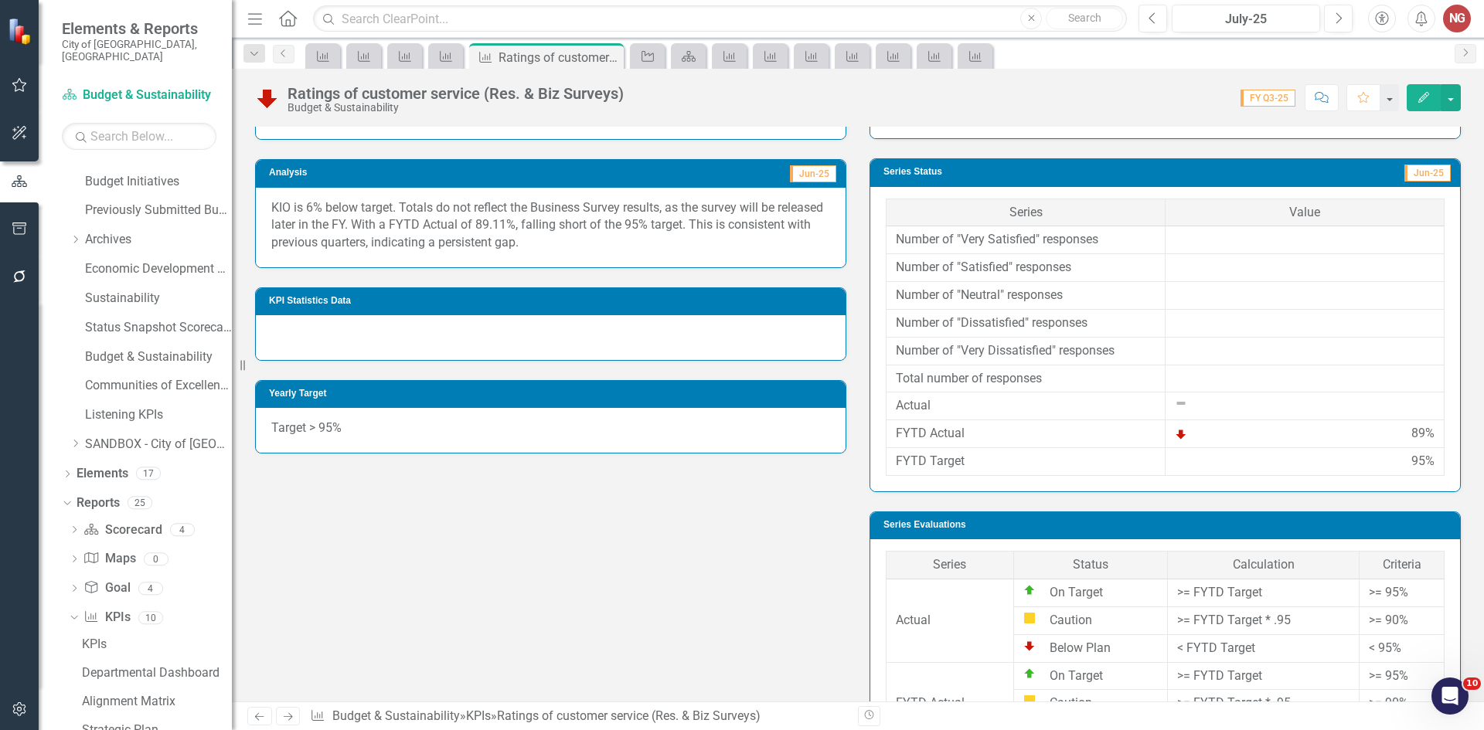
scroll to position [386, 0]
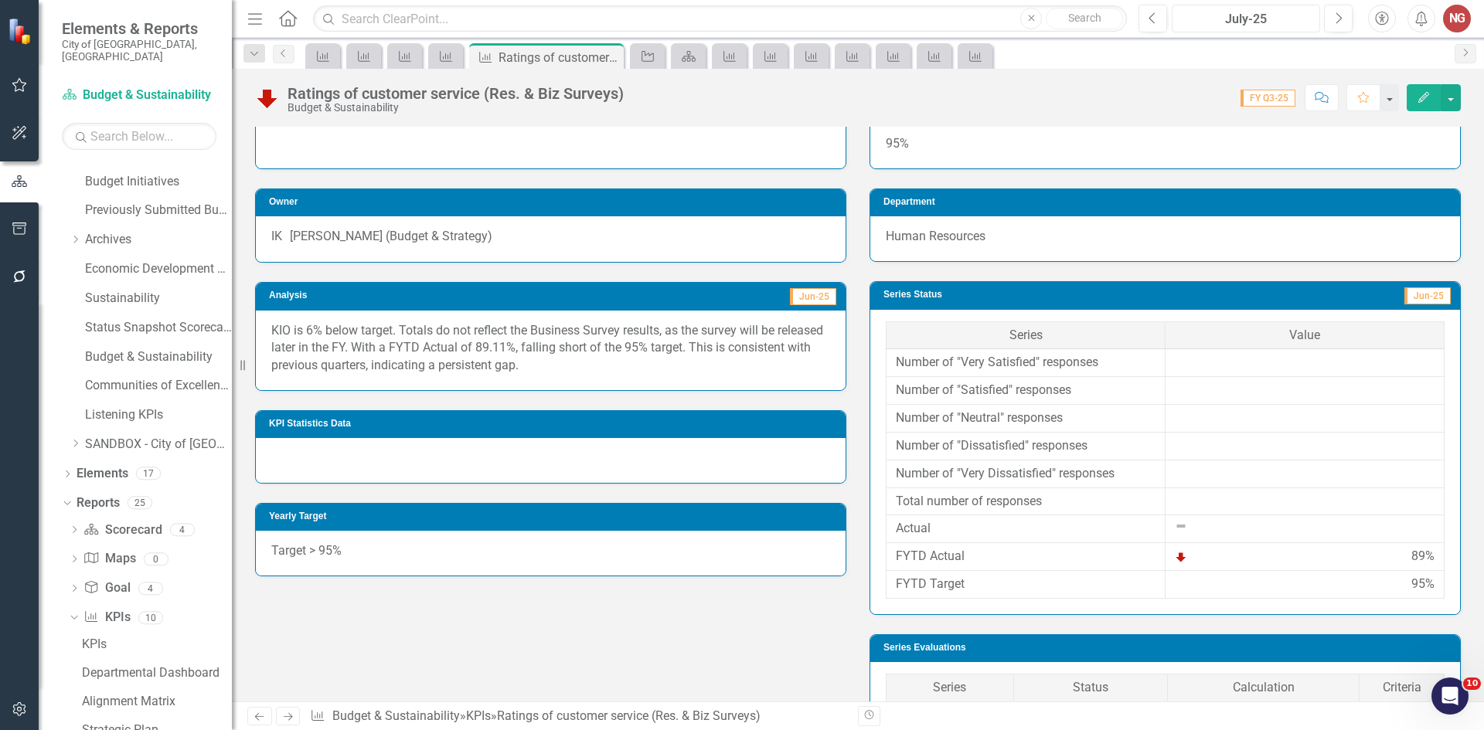
click at [1271, 13] on div "July-25" at bounding box center [1246, 19] width 138 height 19
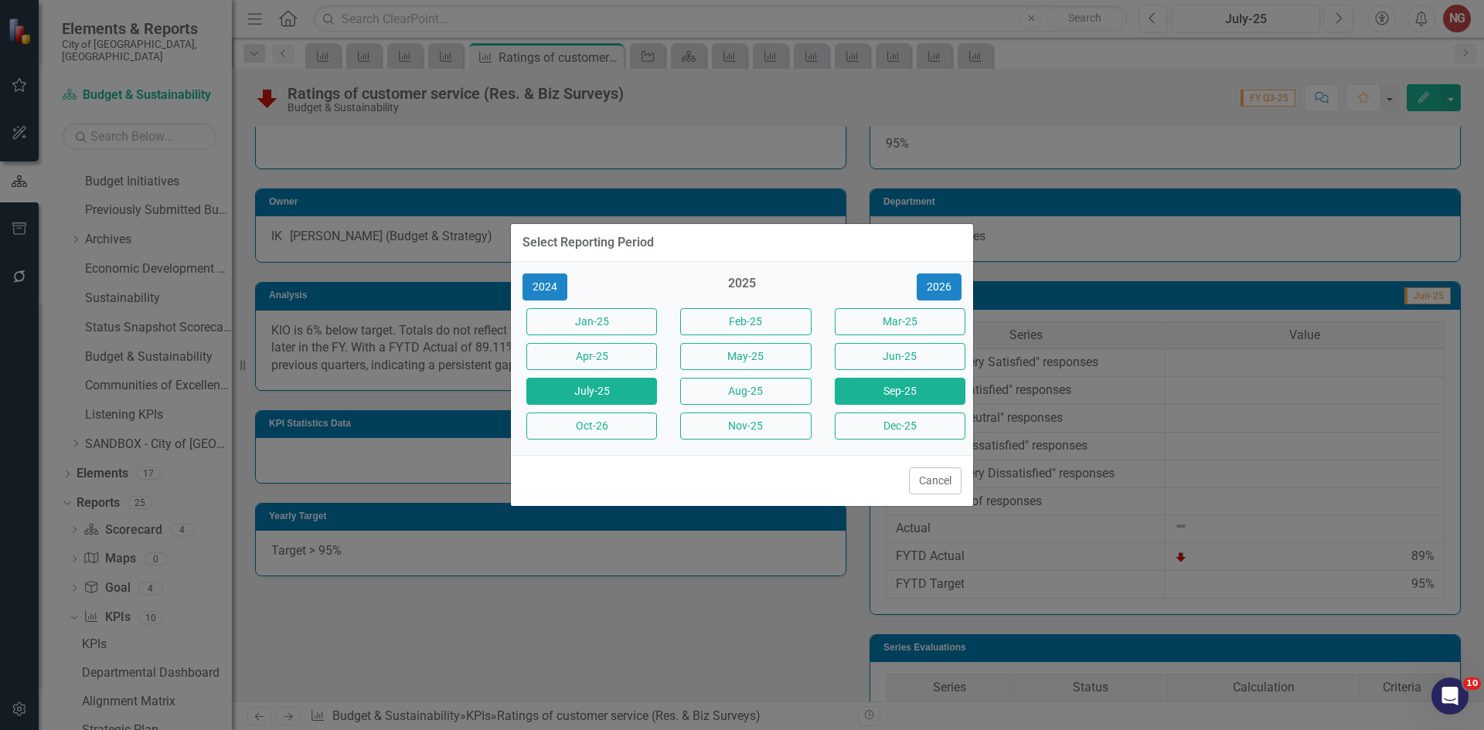
click at [878, 382] on button "Sep-25" at bounding box center [900, 391] width 131 height 27
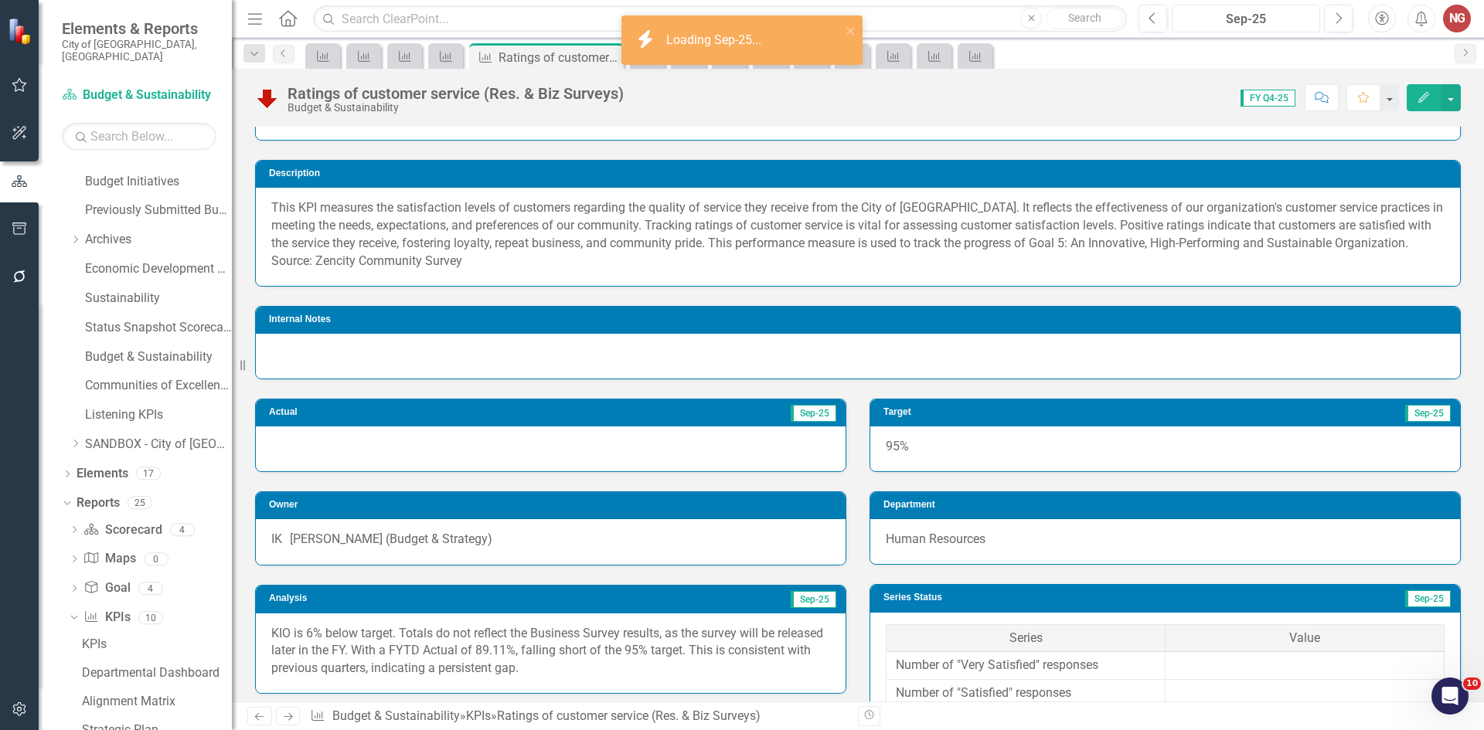
scroll to position [309, 0]
